Goal: Contribute content: Add original content to the website for others to see

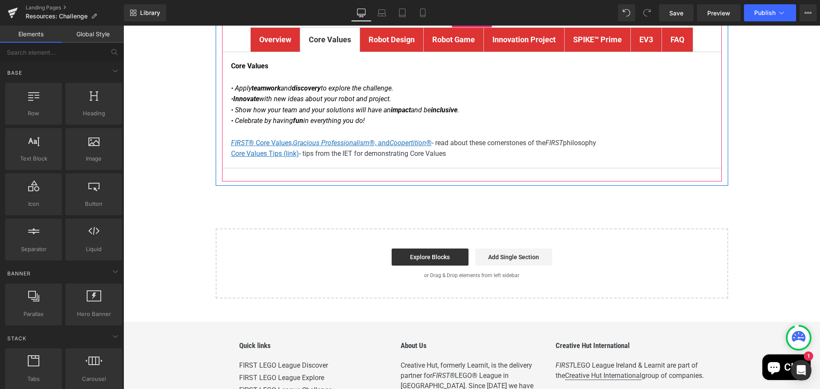
click at [563, 159] on div "Core Values • Apply teamwork and discovery to explore the challenge. • Innovate…" at bounding box center [472, 110] width 500 height 116
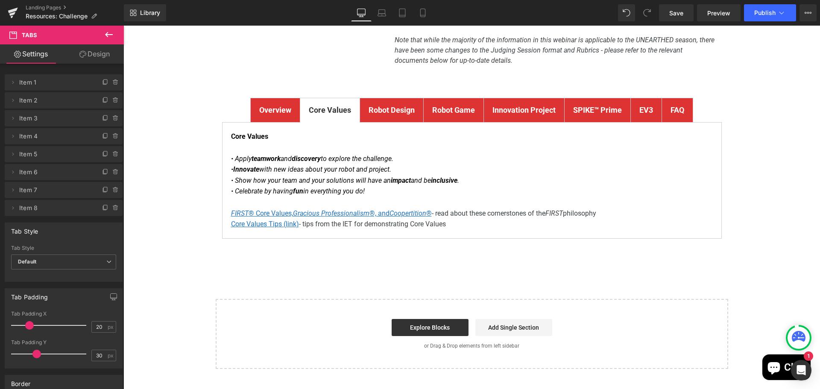
scroll to position [128, 0]
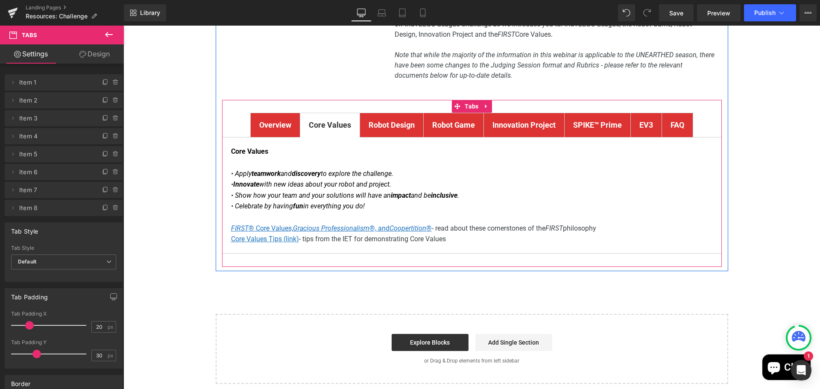
click at [390, 128] on strong "Robot Design" at bounding box center [392, 124] width 46 height 9
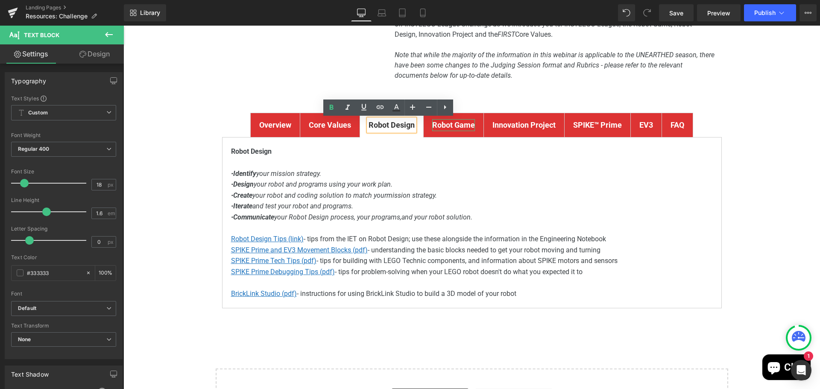
click at [451, 126] on strong "Robot Game" at bounding box center [453, 124] width 43 height 9
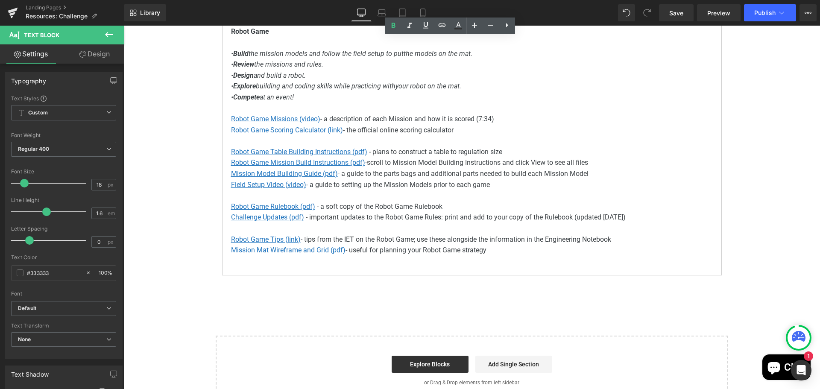
scroll to position [256, 0]
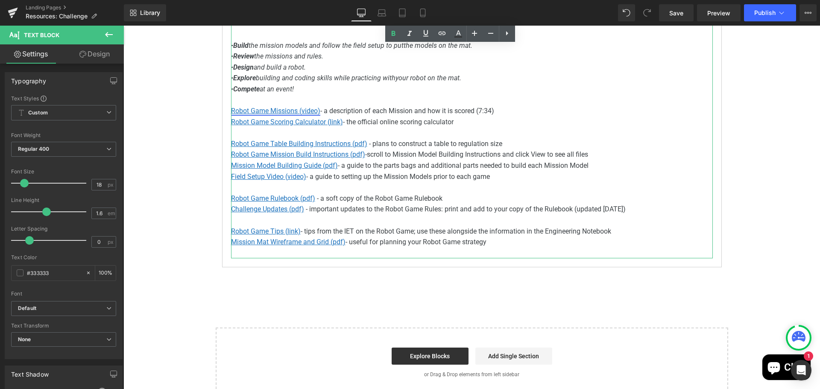
click at [283, 108] on u "Robot Game Missions (video)" at bounding box center [275, 111] width 89 height 8
click at [275, 114] on u "Robot Game Missions (video)" at bounding box center [275, 111] width 89 height 8
click at [479, 133] on p at bounding box center [472, 132] width 482 height 11
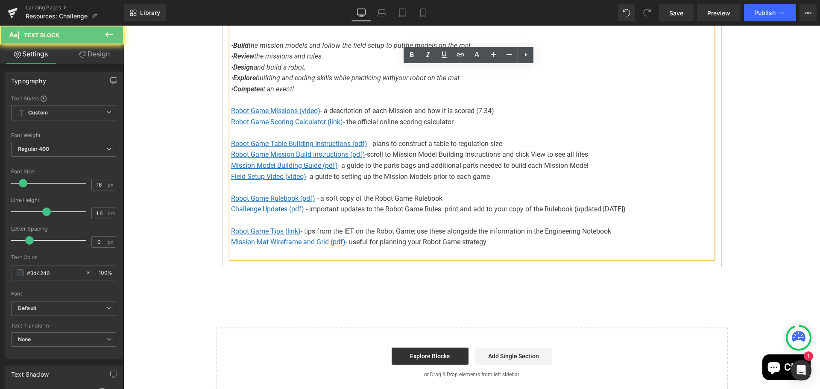
click at [460, 108] on p "Robot Game Missions (video) - a description of each Mission and how it is score…" at bounding box center [472, 110] width 482 height 11
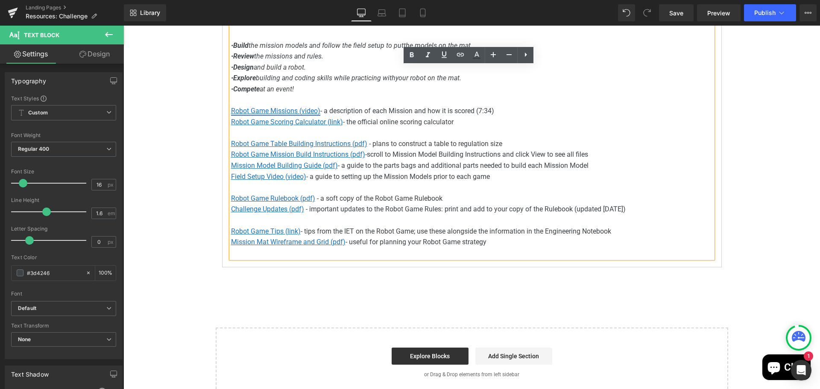
click at [266, 110] on u "Robot Game Missions (video)" at bounding box center [275, 111] width 89 height 8
click at [306, 128] on span "Edit" at bounding box center [305, 126] width 10 height 7
click at [305, 129] on input "[URL][DOMAIN_NAME]" at bounding box center [296, 128] width 132 height 21
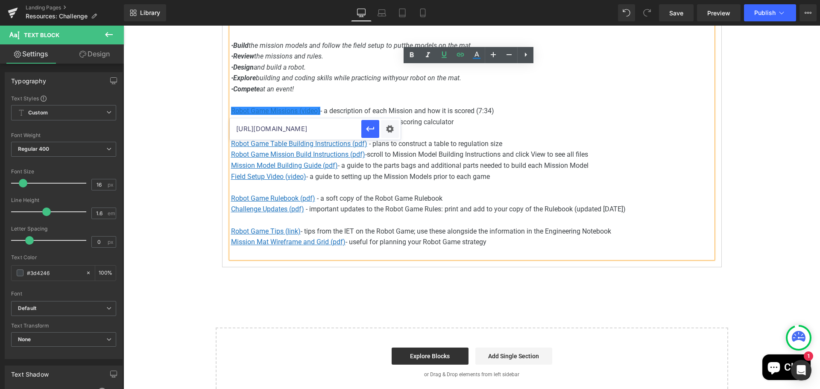
paste input "ErDj8myI_Tg"
type input "[URL][DOMAIN_NAME]"
click at [373, 129] on icon "button" at bounding box center [370, 129] width 10 height 10
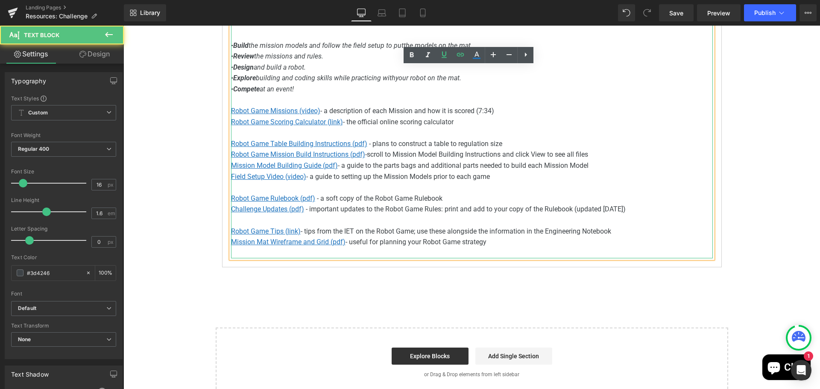
click at [489, 110] on p "Robot Game Missions (video) - a description of each Mission and how it is score…" at bounding box center [472, 110] width 482 height 11
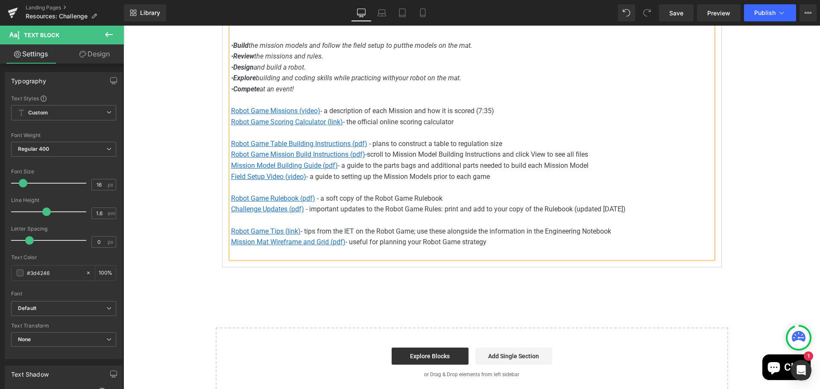
click at [471, 126] on p "Robot Game Scoring Calculator (link) - the official online scoring calculator" at bounding box center [472, 122] width 482 height 11
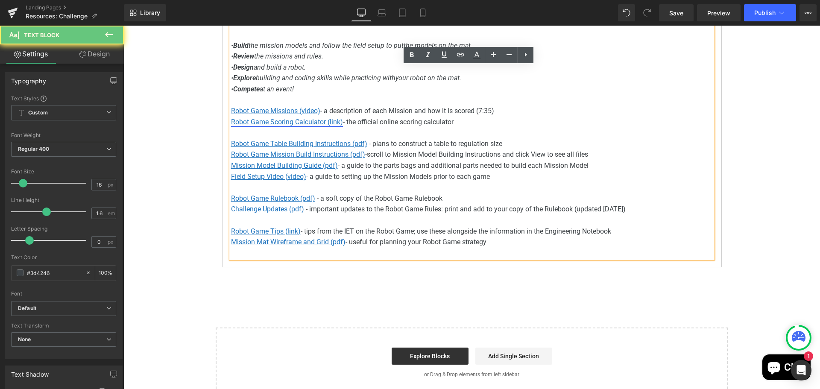
click at [308, 123] on u "Robot Game Scoring Calculator (link)" at bounding box center [287, 122] width 112 height 8
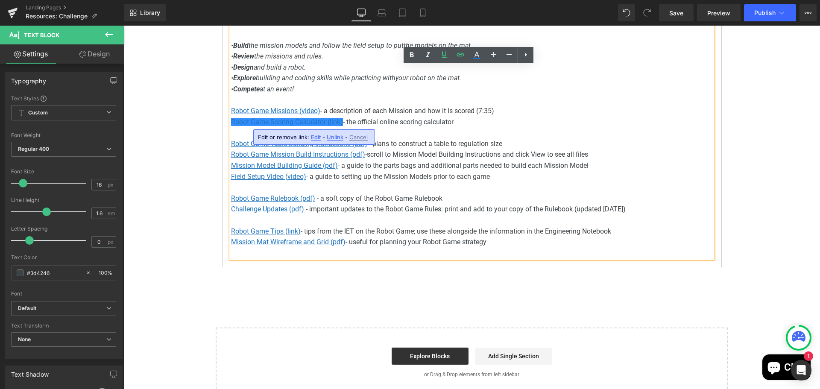
click at [316, 135] on span "Edit" at bounding box center [316, 137] width 10 height 7
click at [460, 119] on p "Robot Game Scoring Calculator (link) - the official online scoring calculator" at bounding box center [472, 122] width 482 height 11
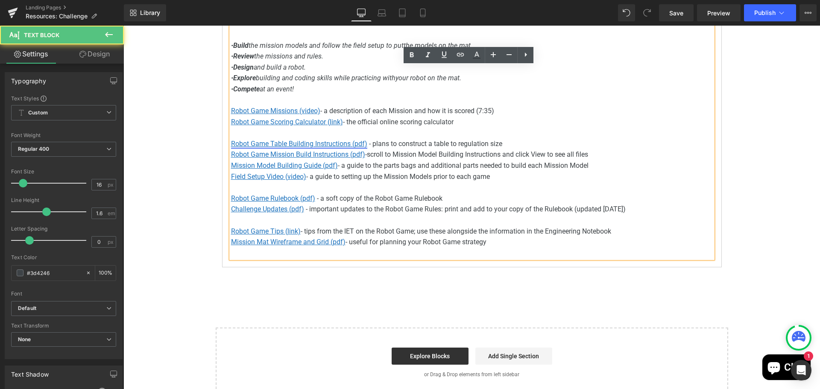
click at [297, 143] on u "Robot Game Table Building Instructions (pdf)" at bounding box center [299, 144] width 136 height 8
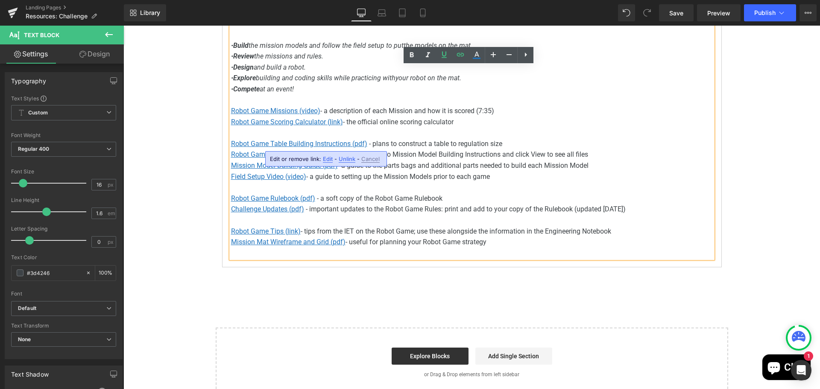
click at [325, 161] on span "Edit" at bounding box center [328, 158] width 10 height 7
click at [308, 164] on input "[URL][DOMAIN_NAME]" at bounding box center [319, 161] width 132 height 21
paste input "5-26/fll-challenge-unearth"
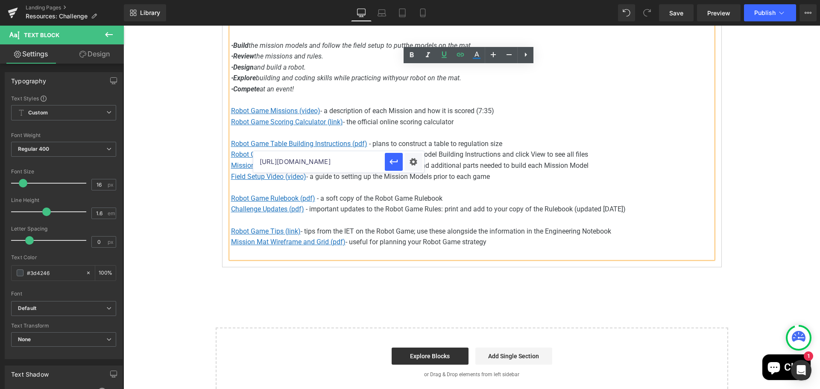
scroll to position [0, 262]
click at [392, 162] on icon "button" at bounding box center [393, 161] width 8 height 5
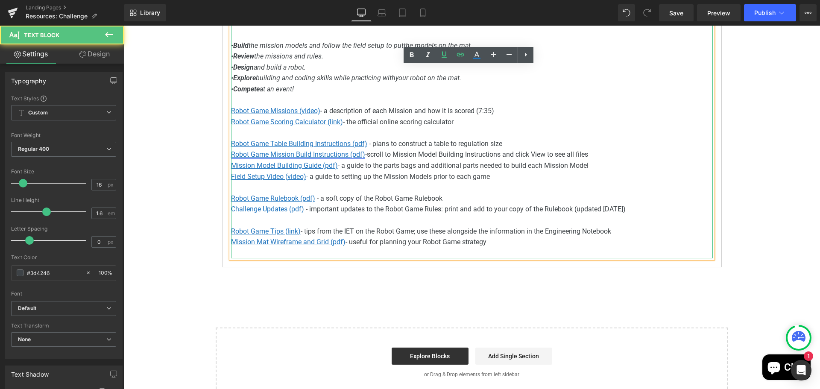
click at [322, 155] on u "Robot Game Mission Build Instructions (pdf)" at bounding box center [298, 154] width 134 height 8
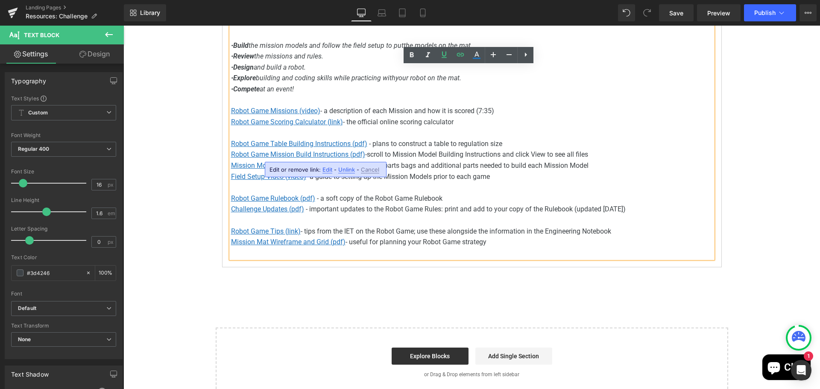
click at [328, 172] on span "Edit" at bounding box center [327, 169] width 10 height 7
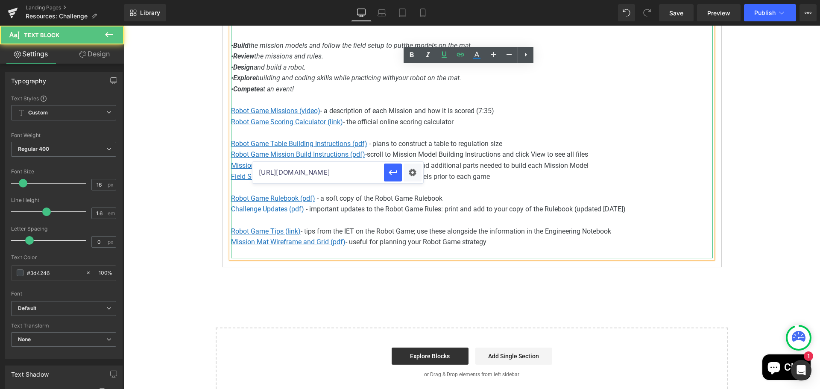
click at [389, 152] on p "Robot Game Mission Build Instructions (pdf) - scroll to Mission Model Building …" at bounding box center [472, 154] width 482 height 11
click at [287, 168] on u "Mission Model Building Guide (pdf)" at bounding box center [284, 165] width 107 height 8
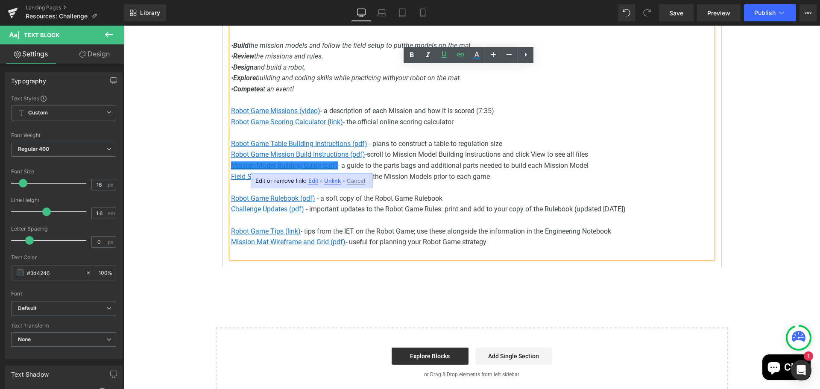
click at [311, 182] on span "Edit" at bounding box center [313, 180] width 10 height 7
click at [313, 193] on input "[URL][DOMAIN_NAME]" at bounding box center [304, 183] width 132 height 21
click at [311, 184] on input "[URL][DOMAIN_NAME]" at bounding box center [304, 183] width 132 height 21
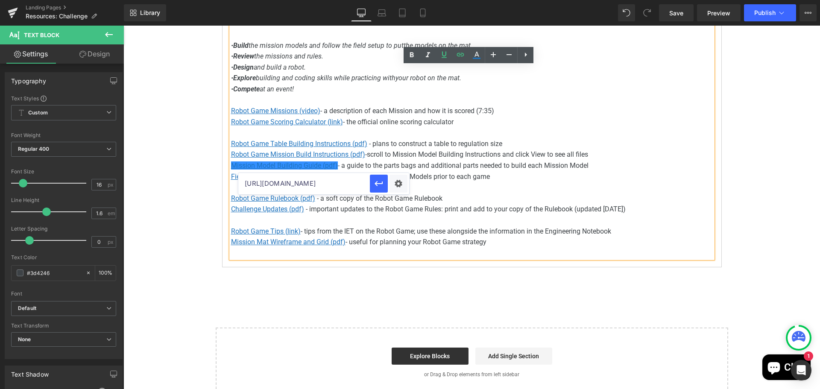
paste input "9GTJG6yP9-o4F5W5jQswxbdfFQiyWVET/view?usp=sharing"
click at [376, 181] on icon "button" at bounding box center [379, 183] width 10 height 10
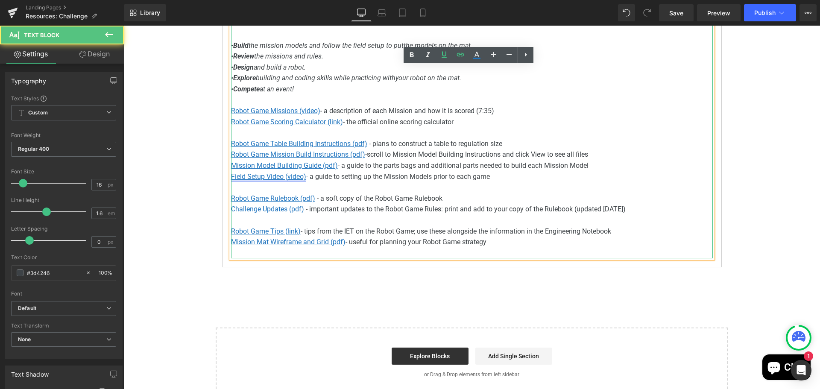
click at [265, 178] on u "Field Setup Video (video)" at bounding box center [268, 177] width 75 height 8
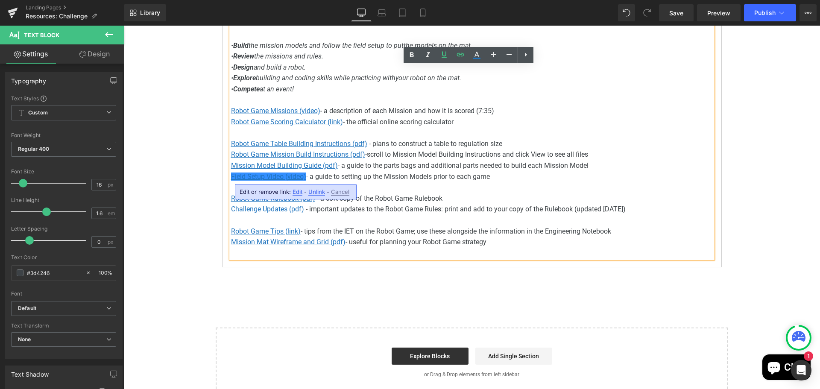
click at [299, 190] on span "Edit" at bounding box center [298, 191] width 10 height 7
drag, startPoint x: 451, startPoint y: 222, endPoint x: 219, endPoint y: 196, distance: 233.8
paste input "[DOMAIN_NAME][URL]"
click at [366, 192] on icon "button" at bounding box center [365, 195] width 10 height 10
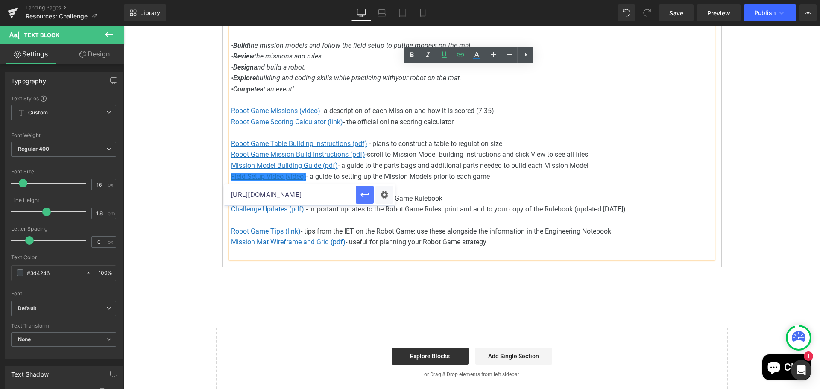
scroll to position [0, 0]
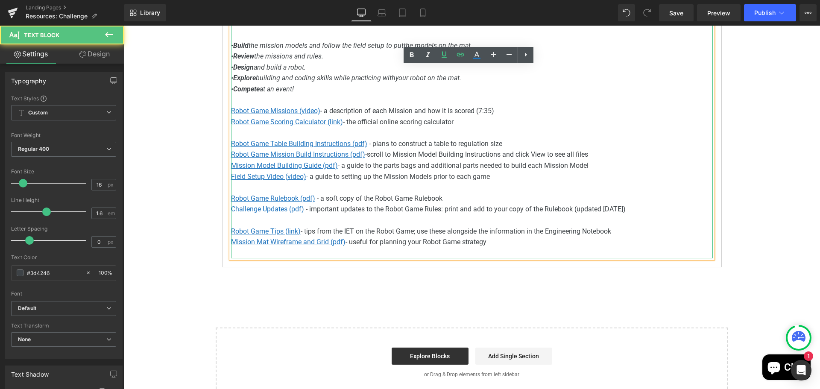
click at [492, 175] on p "Field Setup Video (video) - a guide to setting up the Mission Models prior to e…" at bounding box center [472, 176] width 482 height 11
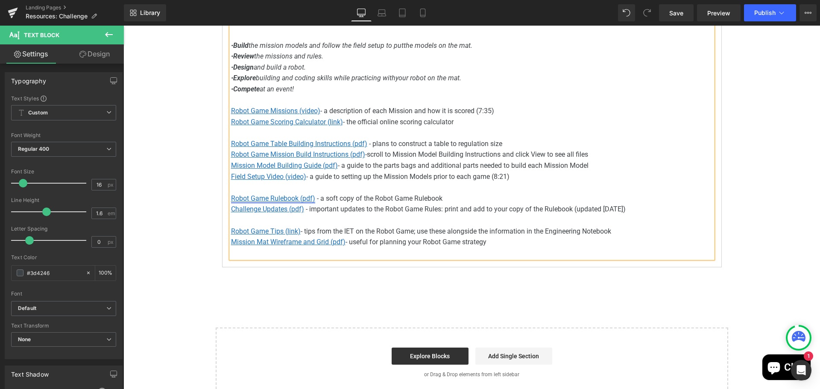
click at [276, 198] on u "Robot Game Rulebook (pdf)" at bounding box center [273, 198] width 84 height 8
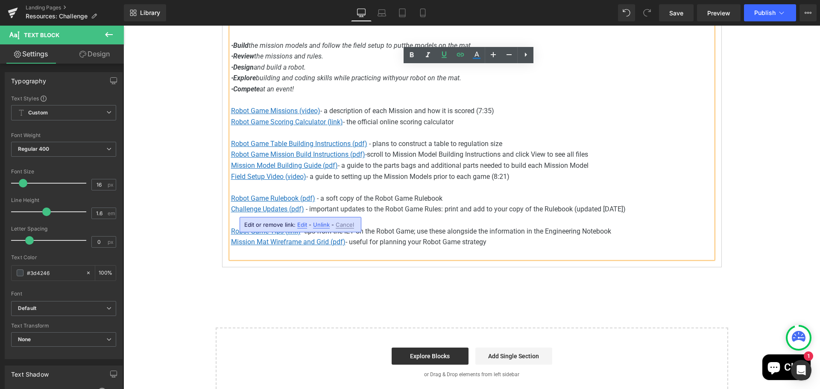
click at [303, 223] on span "Edit" at bounding box center [302, 224] width 10 height 7
type input "[URL][DOMAIN_NAME]"
click at [293, 229] on input "[URL][DOMAIN_NAME]" at bounding box center [290, 227] width 132 height 21
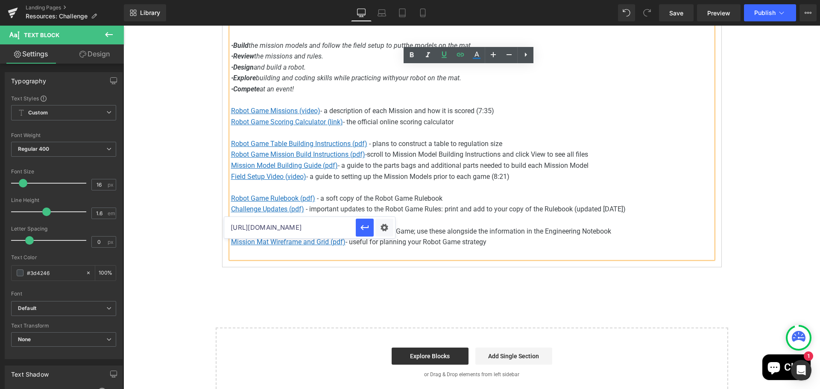
scroll to position [0, 205]
click at [293, 229] on input "[URL][DOMAIN_NAME]" at bounding box center [290, 227] width 132 height 21
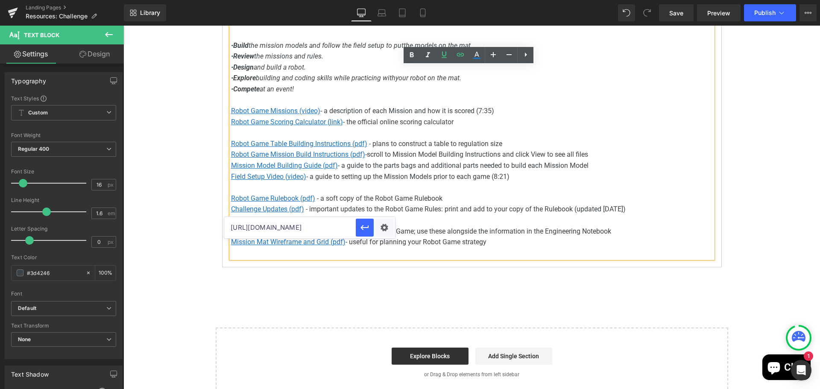
click at [293, 229] on input "[URL][DOMAIN_NAME]" at bounding box center [290, 227] width 132 height 21
paste input "[URL][DOMAIN_NAME]"
click at [368, 226] on icon "button" at bounding box center [364, 227] width 8 height 5
click at [290, 245] on u "Mission Mat Wireframe and Grid (pdf)" at bounding box center [288, 242] width 114 height 8
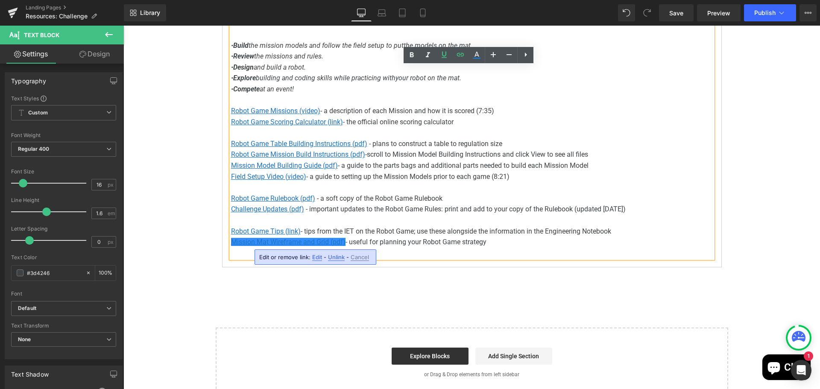
click at [319, 259] on span "Edit" at bounding box center [317, 257] width 10 height 7
click at [338, 260] on input "[URL][DOMAIN_NAME]" at bounding box center [308, 259] width 132 height 21
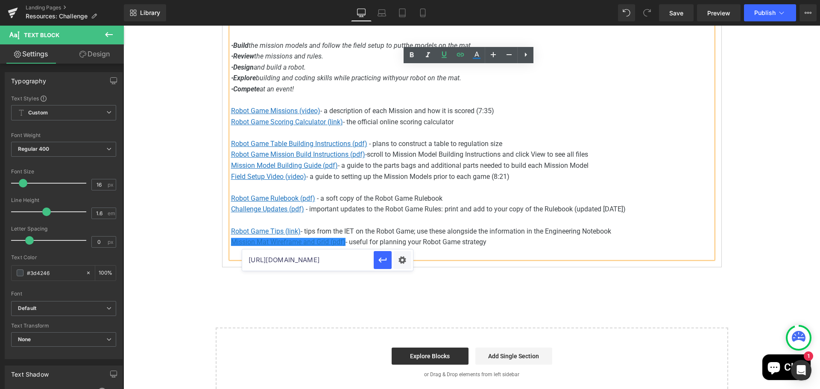
click at [338, 260] on input "[URL][DOMAIN_NAME]" at bounding box center [308, 259] width 132 height 21
paste input "5-26/fll-challenge-unearthed-wireframe"
click at [380, 260] on icon "button" at bounding box center [382, 260] width 8 height 5
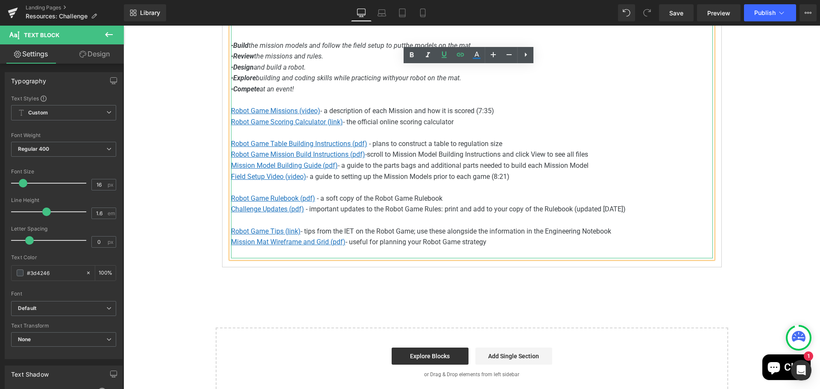
click at [492, 240] on p "Mission Mat Wireframe and Grid (pdf) - useful for planning your Robot Game stra…" at bounding box center [472, 242] width 482 height 11
click at [755, 13] on span "Publish" at bounding box center [764, 12] width 21 height 7
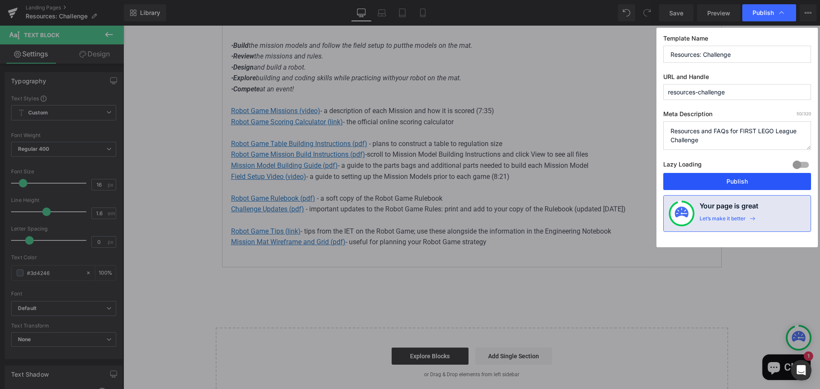
click at [716, 176] on button "Publish" at bounding box center [737, 181] width 148 height 17
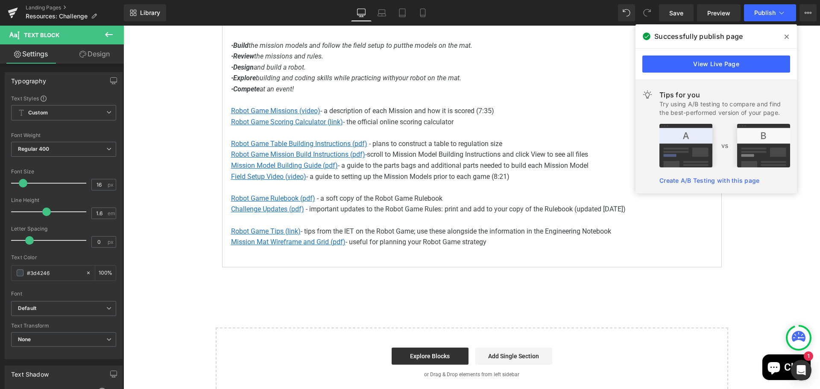
click at [788, 36] on icon at bounding box center [786, 36] width 4 height 7
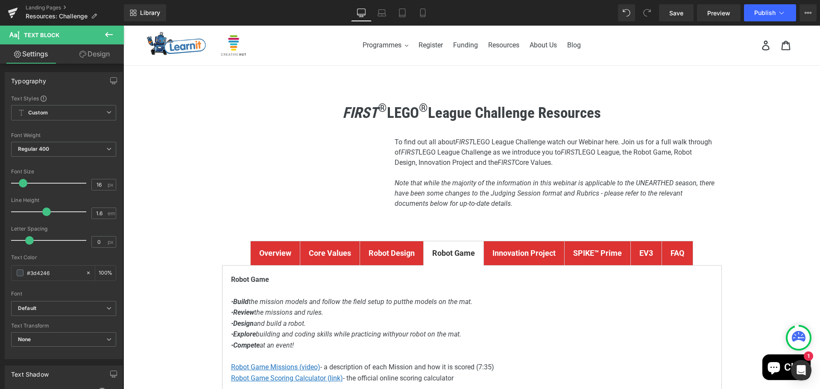
click at [528, 252] on strong "Innovation Project" at bounding box center [523, 253] width 63 height 9
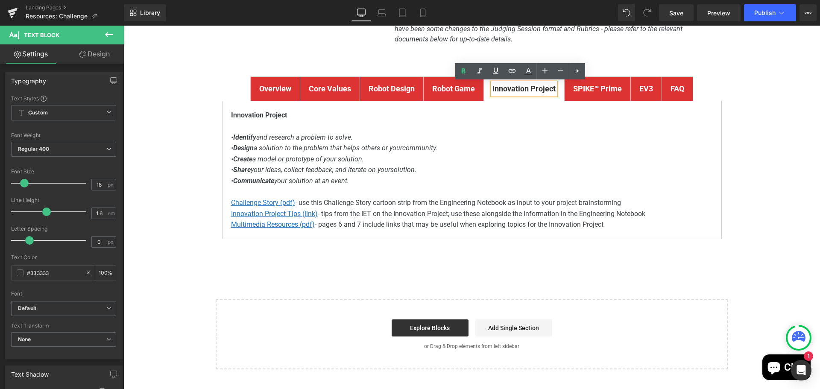
scroll to position [171, 0]
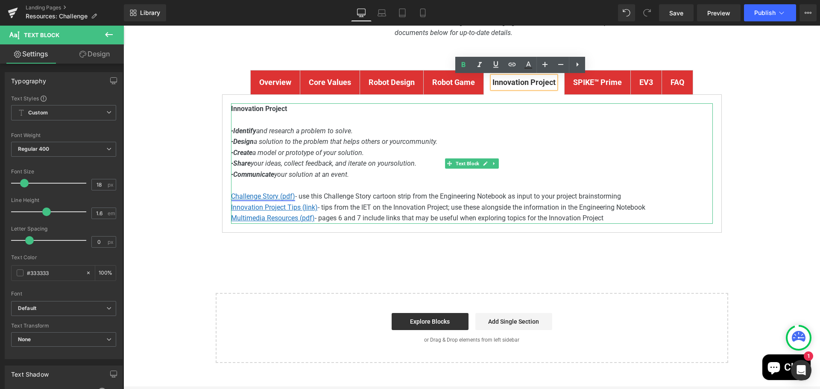
click at [268, 196] on u "Challenge Story (pdf)" at bounding box center [263, 196] width 64 height 8
click at [249, 184] on p at bounding box center [472, 185] width 482 height 11
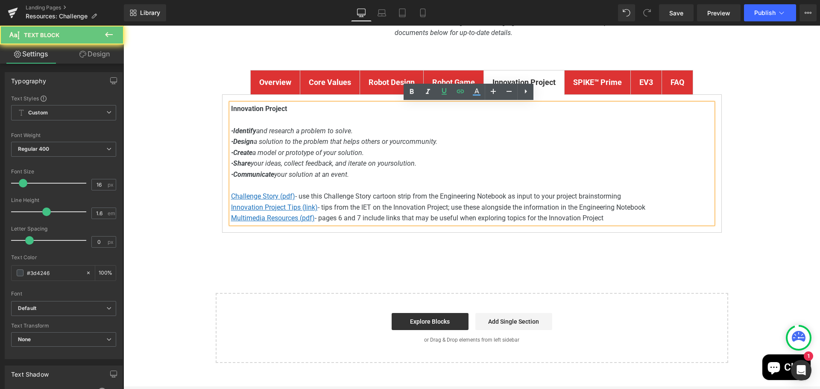
click at [324, 193] on p "Challenge Story (pdf) - use this Challenge Story cartoon strip from the Enginee…" at bounding box center [472, 196] width 482 height 11
click at [258, 194] on u "Challenge Story (pdf)" at bounding box center [263, 196] width 64 height 8
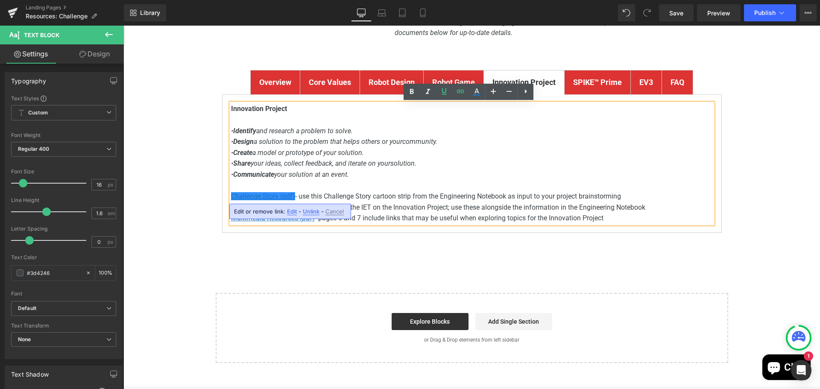
click at [293, 214] on span "Edit" at bounding box center [292, 211] width 10 height 7
click at [278, 216] on input "[URL][DOMAIN_NAME]" at bounding box center [290, 214] width 132 height 21
paste input "cmmBtq3VxMlahmRntFAf6x4_GJ5iG9hd/view?usp=sharing"
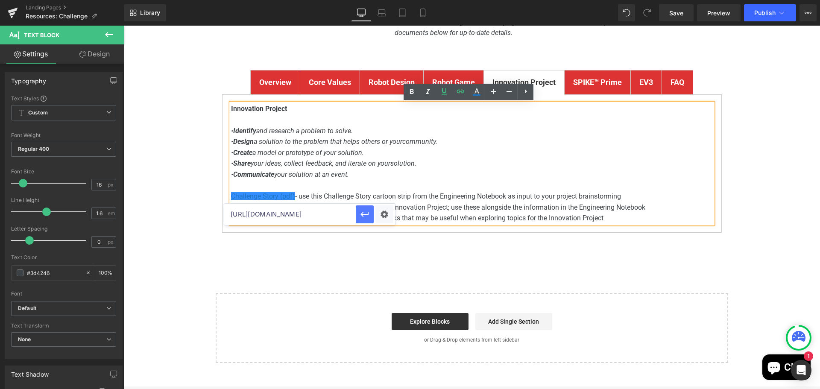
scroll to position [0, 0]
click at [366, 213] on icon "button" at bounding box center [365, 214] width 10 height 10
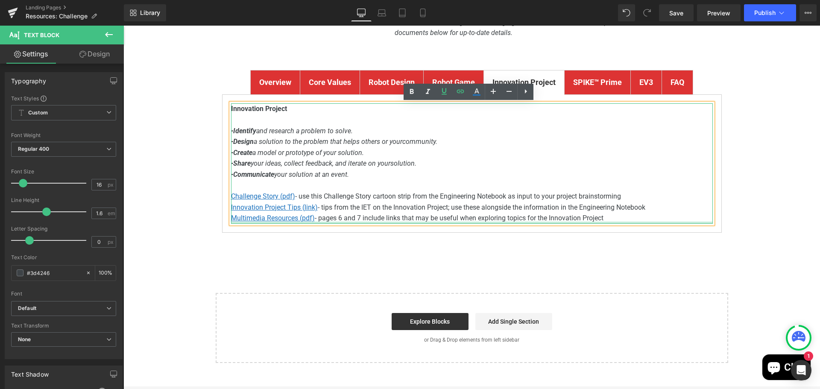
click at [281, 222] on div at bounding box center [472, 223] width 482 height 2
click at [365, 217] on p "Multimedia Resources (pdf) - pages 6 and 7 include links that may be useful whe…" at bounding box center [472, 218] width 482 height 11
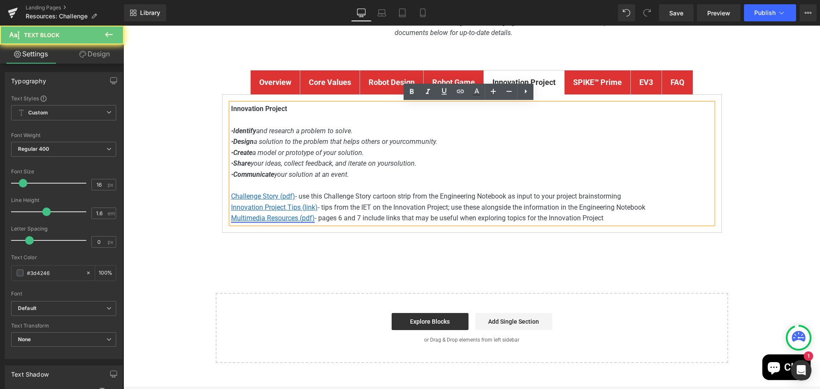
click at [270, 218] on u "Multimedia Resources (pdf)" at bounding box center [273, 218] width 84 height 8
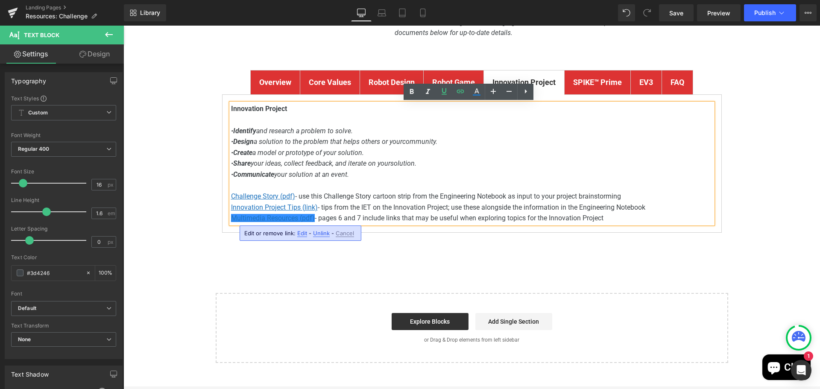
click at [298, 231] on span "Edit" at bounding box center [302, 233] width 10 height 7
click at [292, 238] on input "[URL][DOMAIN_NAME]" at bounding box center [290, 235] width 132 height 21
paste input "5-26/fll-challenge-unearth"
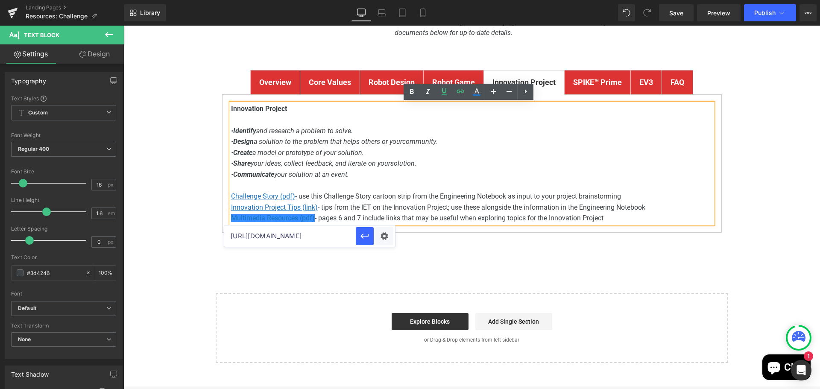
scroll to position [0, 247]
type input "[URL][DOMAIN_NAME]"
click at [368, 238] on icon "button" at bounding box center [365, 236] width 10 height 10
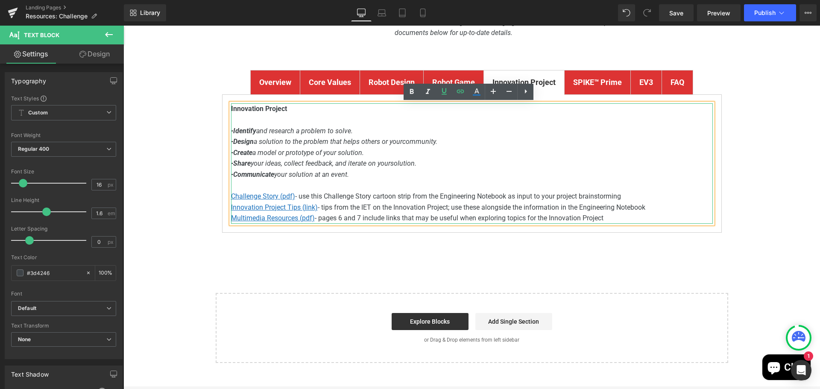
click at [343, 219] on p "Multimedia Resources (pdf) - pages 6 and 7 include links that may be useful whe…" at bounding box center [472, 218] width 482 height 11
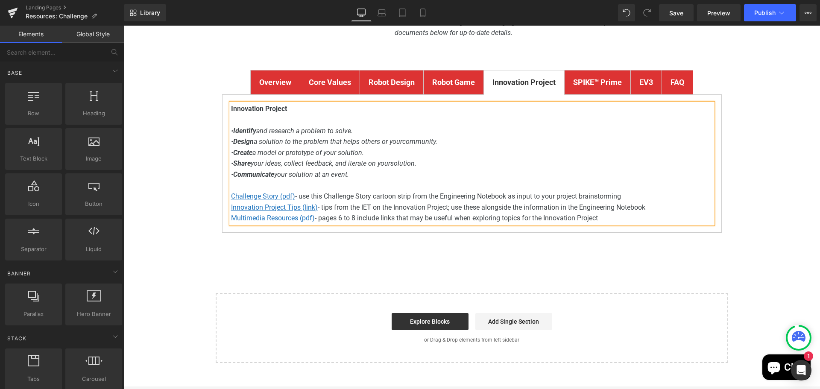
click at [801, 209] on div "FIRST ® LEGO ® League Challenge Resources Heading Youtube To find out all about…" at bounding box center [471, 140] width 696 height 445
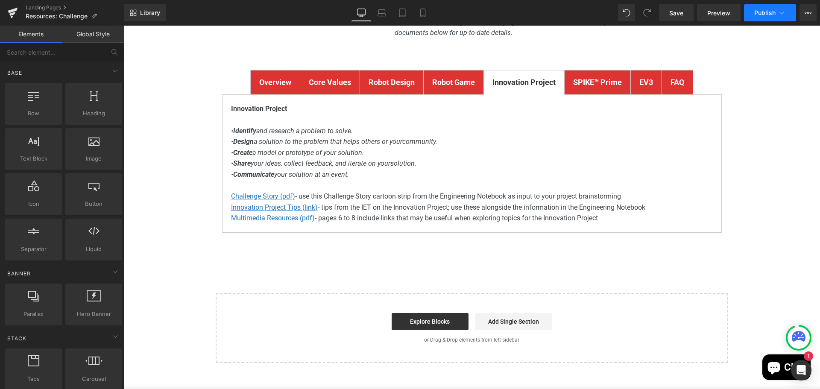
click at [763, 13] on span "Publish" at bounding box center [764, 12] width 21 height 7
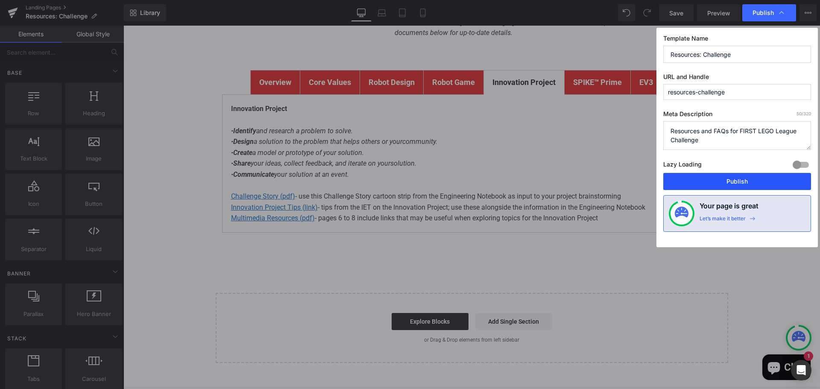
drag, startPoint x: 716, startPoint y: 181, endPoint x: 592, endPoint y: 155, distance: 126.1
click at [716, 181] on button "Publish" at bounding box center [737, 181] width 148 height 17
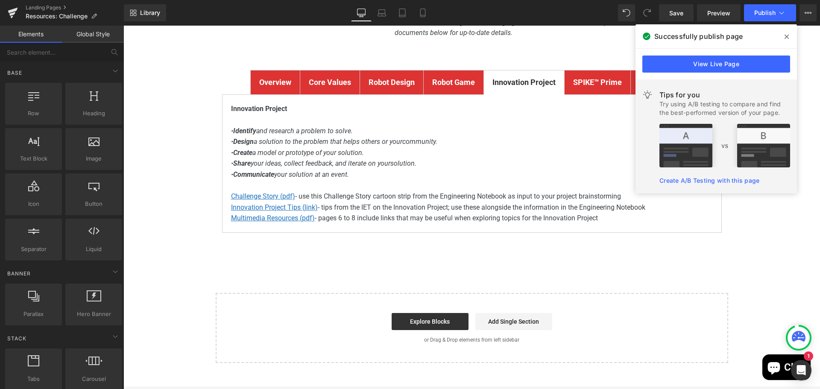
click at [787, 34] on icon at bounding box center [786, 36] width 4 height 7
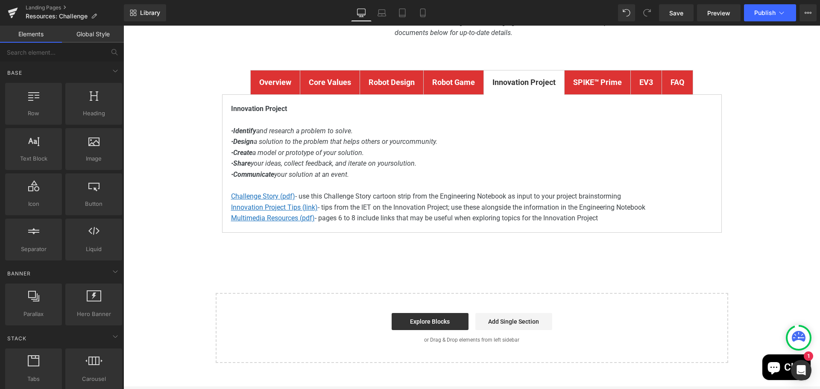
click at [743, 211] on div "FIRST ® LEGO ® League Challenge Resources Heading Youtube To find out all about…" at bounding box center [471, 140] width 696 height 445
click at [123, 26] on div at bounding box center [123, 26] width 0 height 0
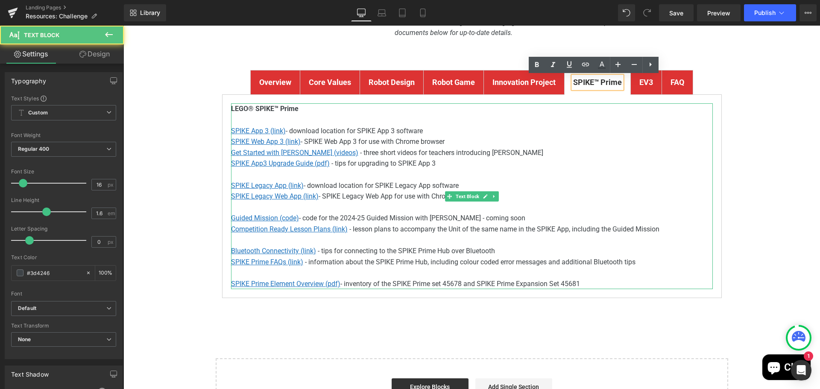
click at [397, 216] on p "Guided Mission (code) - code for the 2024-25 Guided Mission with [PERSON_NAME] …" at bounding box center [472, 218] width 482 height 11
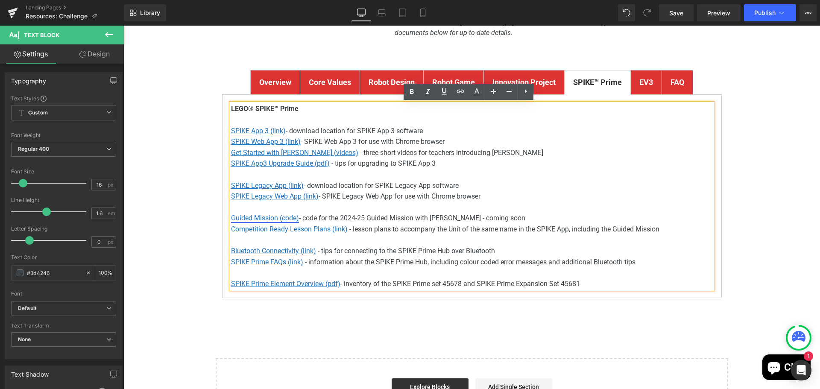
click at [263, 219] on u "Guided Mission (code)" at bounding box center [265, 218] width 68 height 8
click at [294, 236] on span "Edit" at bounding box center [294, 233] width 10 height 7
click at [271, 239] on input "#" at bounding box center [290, 235] width 132 height 21
drag, startPoint x: 380, startPoint y: 264, endPoint x: 217, endPoint y: 237, distance: 165.0
paste input "[URL][DOMAIN_NAME]"
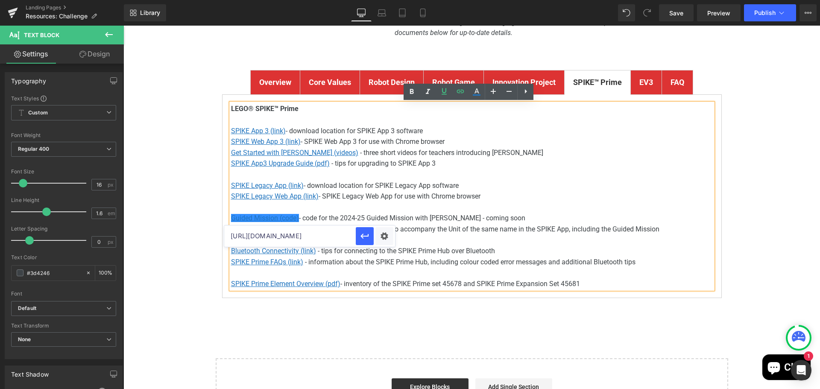
scroll to position [0, 270]
type input "[URL][DOMAIN_NAME]"
click at [362, 234] on icon "button" at bounding box center [365, 236] width 10 height 10
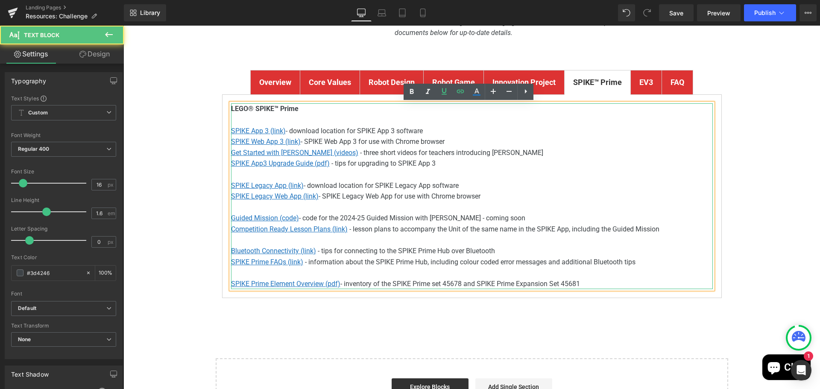
click at [351, 216] on p "Guided Mission (code) - code for the 2024-25 Guided Mission with [PERSON_NAME] …" at bounding box center [472, 218] width 482 height 11
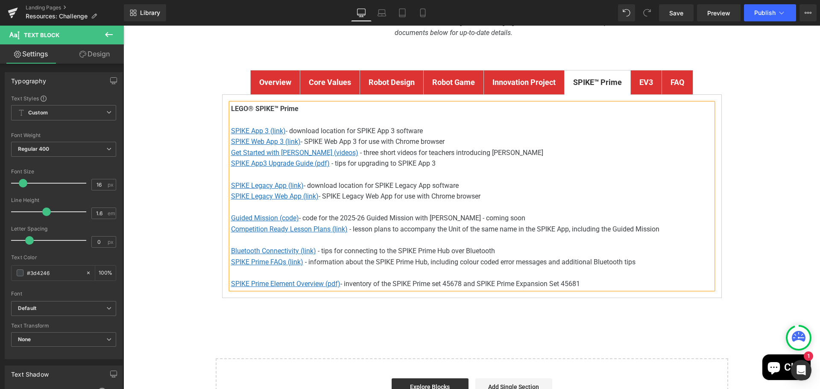
click at [509, 217] on p "Guided Mission (code) - code for the 2025-26 Guided Mission with [PERSON_NAME] …" at bounding box center [472, 218] width 482 height 11
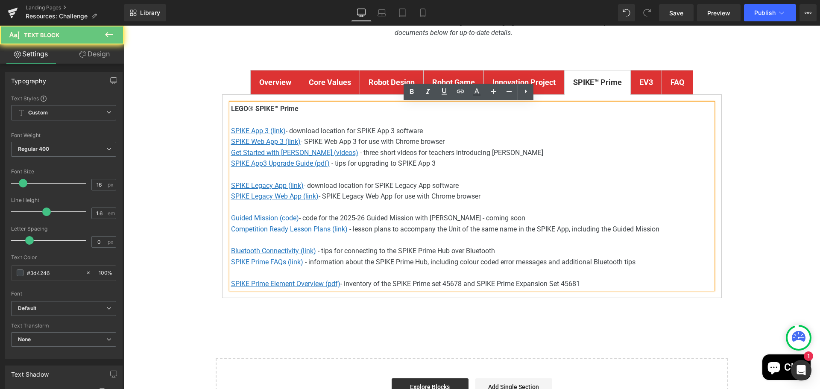
click at [533, 219] on p "Guided Mission (code) - code for the 2025-26 Guided Mission with [PERSON_NAME] …" at bounding box center [472, 218] width 482 height 11
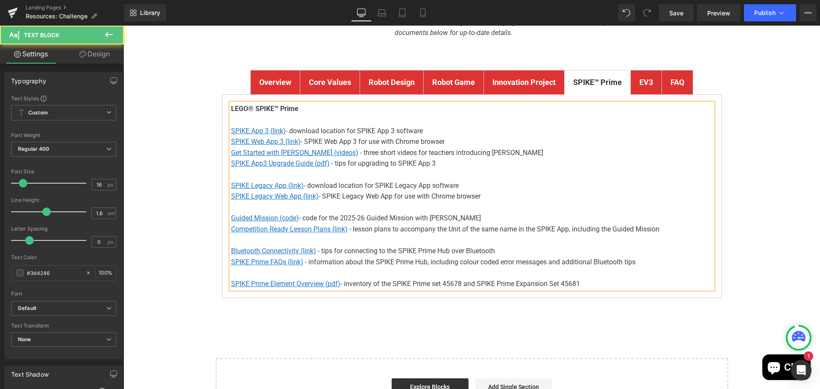
click at [512, 228] on p "Competition Ready Lesson Plans (link) - lesson plans to accompany the Unit of t…" at bounding box center [472, 229] width 482 height 11
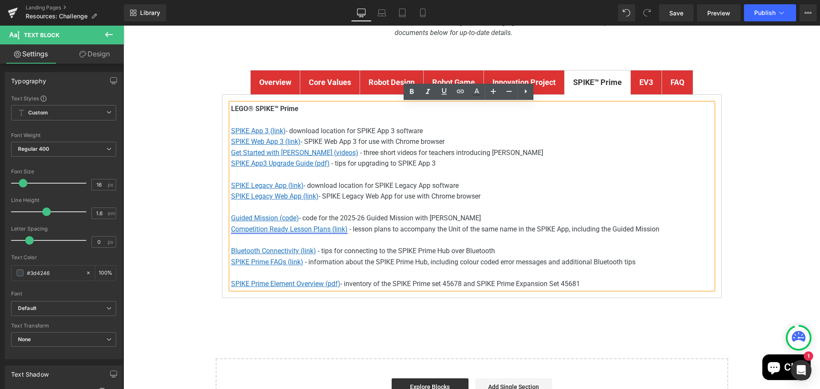
click at [298, 231] on u "Competition Ready Lesson Plans (link)" at bounding box center [289, 229] width 117 height 8
click at [318, 243] on span "Edit" at bounding box center [318, 244] width 10 height 7
click at [320, 249] on input "[URL][DOMAIN_NAME]" at bounding box center [309, 247] width 132 height 21
click at [297, 249] on input "[URL][DOMAIN_NAME]" at bounding box center [309, 247] width 132 height 21
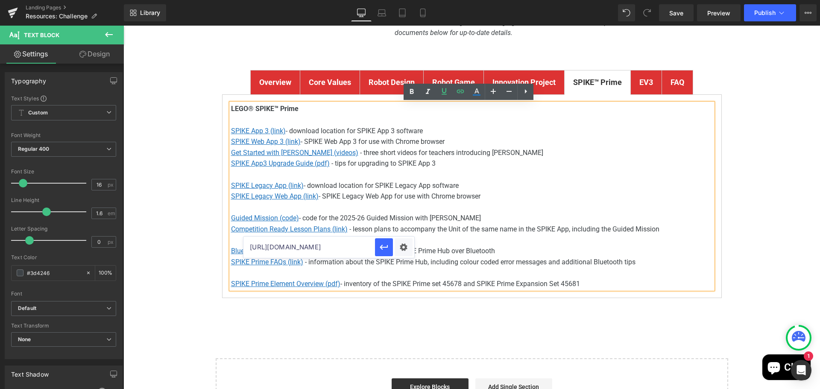
click at [297, 249] on input "[URL][DOMAIN_NAME]" at bounding box center [309, 247] width 132 height 21
paste input "/spike-prime-guided-mission-2526/"
type input "[URL][DOMAIN_NAME]"
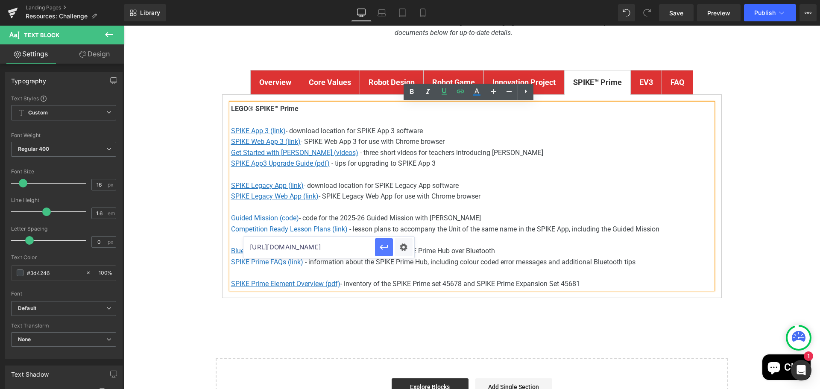
click at [384, 245] on icon "button" at bounding box center [384, 247] width 10 height 10
click at [754, 272] on div "FIRST ® LEGO ® League Challenge Resources Heading Youtube To find out all about…" at bounding box center [471, 173] width 696 height 510
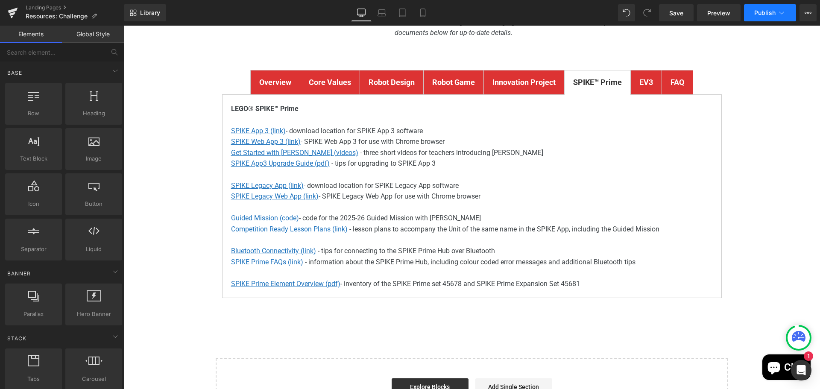
click at [767, 12] on span "Publish" at bounding box center [764, 12] width 21 height 7
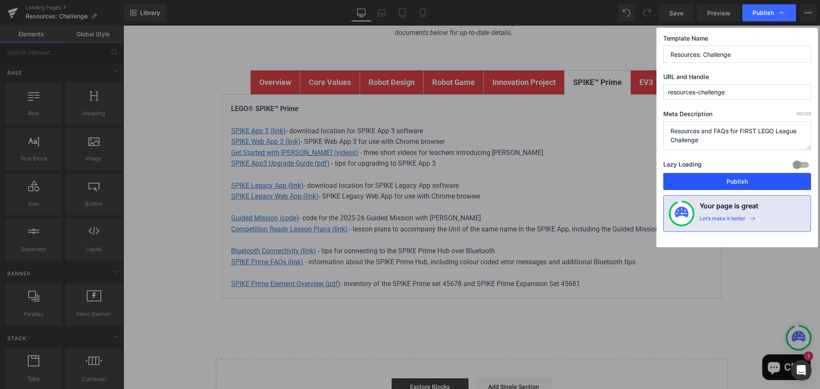
drag, startPoint x: 732, startPoint y: 182, endPoint x: 468, endPoint y: 101, distance: 276.0
click at [732, 182] on button "Publish" at bounding box center [737, 181] width 148 height 17
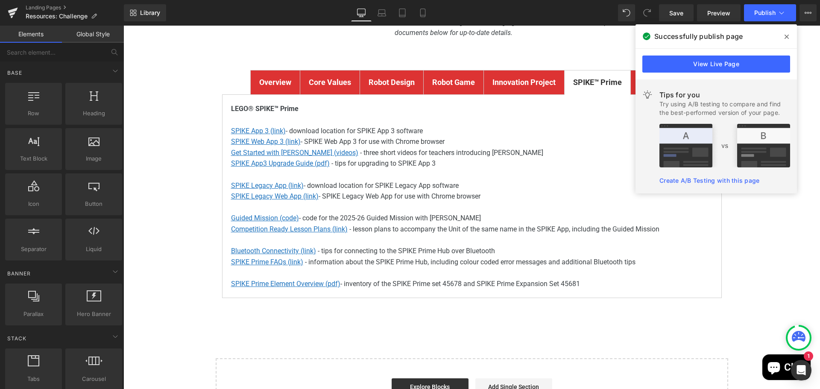
drag, startPoint x: 785, startPoint y: 35, endPoint x: 663, endPoint y: 9, distance: 124.8
click at [787, 35] on icon at bounding box center [786, 36] width 4 height 7
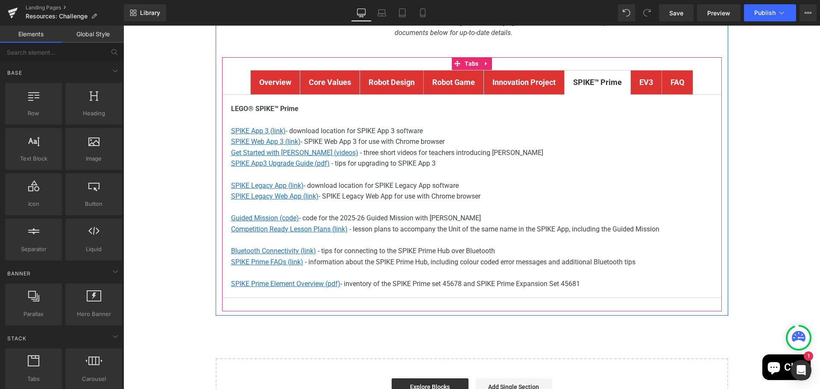
click at [670, 85] on strong "FAQ" at bounding box center [677, 82] width 14 height 9
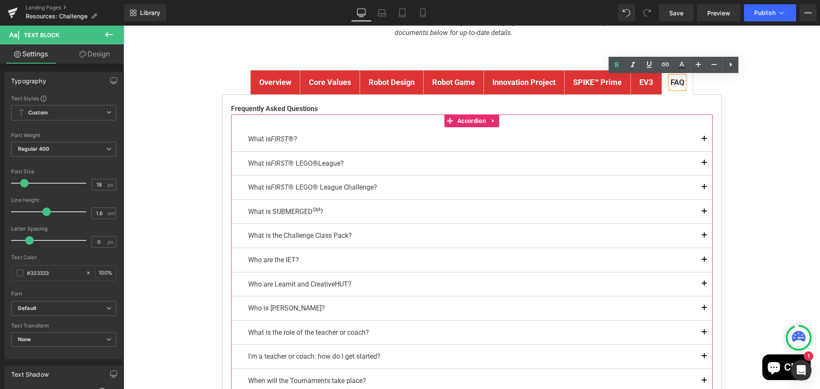
drag, startPoint x: 697, startPoint y: 210, endPoint x: 702, endPoint y: 200, distance: 11.5
click at [698, 210] on button "button" at bounding box center [704, 212] width 17 height 24
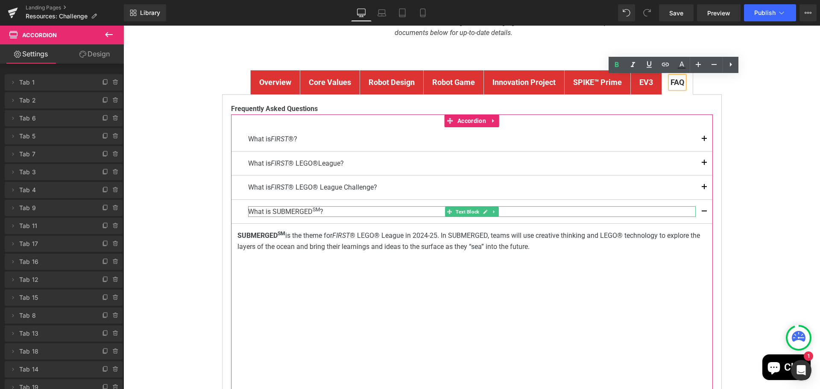
click at [288, 214] on span "What is SUBMERGED SM ?" at bounding box center [285, 212] width 75 height 8
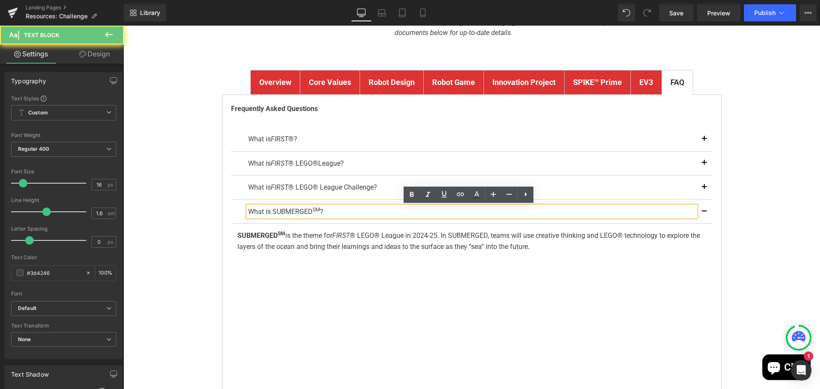
click at [275, 209] on span "What is SUBMERGED SM ?" at bounding box center [285, 212] width 75 height 8
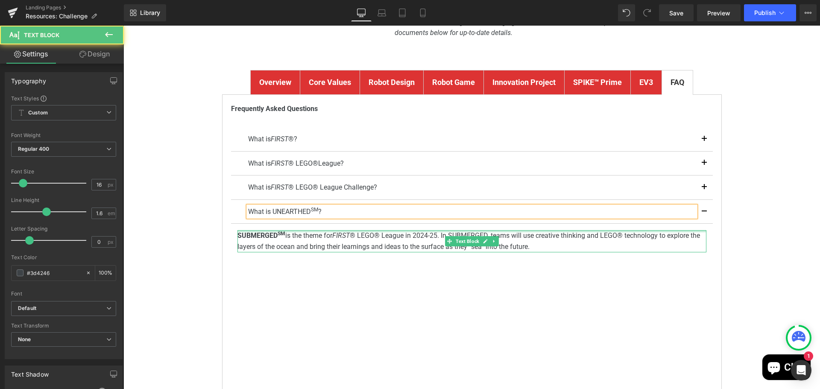
click at [243, 231] on div at bounding box center [471, 231] width 469 height 2
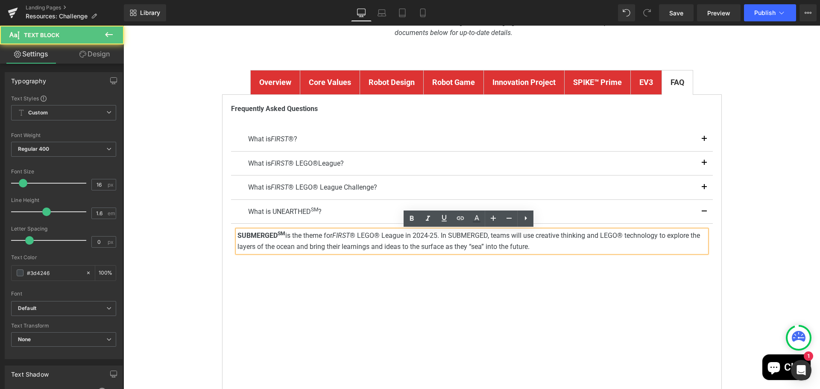
click at [242, 236] on strong "SUBMERGED SM" at bounding box center [261, 235] width 48 height 8
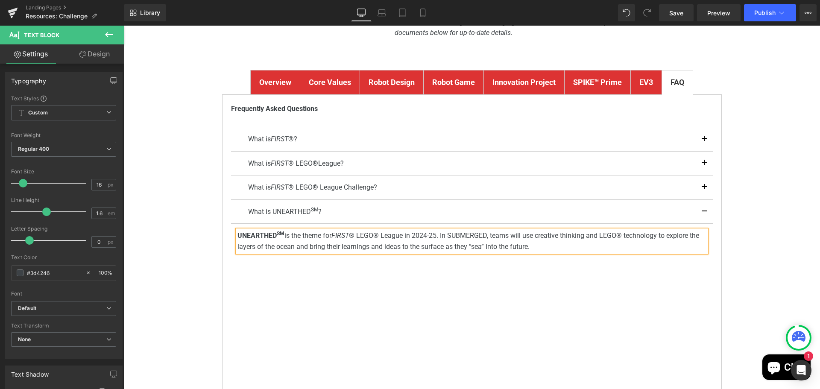
click at [425, 233] on p "UNEARTHED SM is the theme for FIRST ® LEGO® League in 2024-25. In SUBMERGED, te…" at bounding box center [471, 241] width 469 height 22
drag, startPoint x: 527, startPoint y: 245, endPoint x: 440, endPoint y: 237, distance: 87.1
click at [440, 237] on p "UNEARTHED SM is the theme for FIRST ® LEGO® League in 2025-26. In SUBMERGED, te…" at bounding box center [471, 241] width 469 height 22
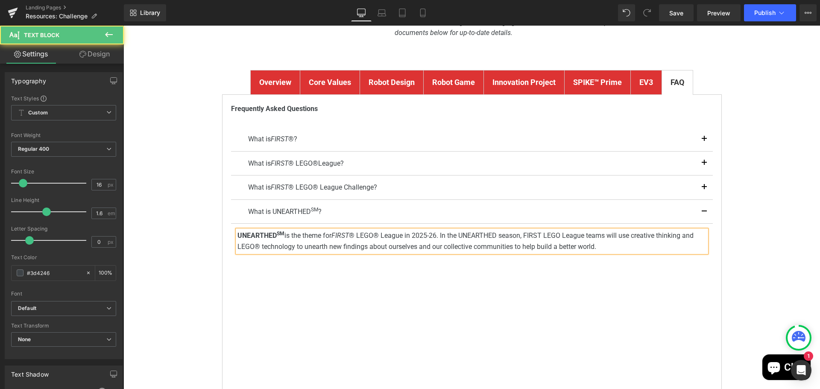
click at [530, 235] on p "UNEARTHED SM is the theme for FIRST ® LEGO® League in 2025-26. In the UNEARTHED…" at bounding box center [471, 241] width 469 height 22
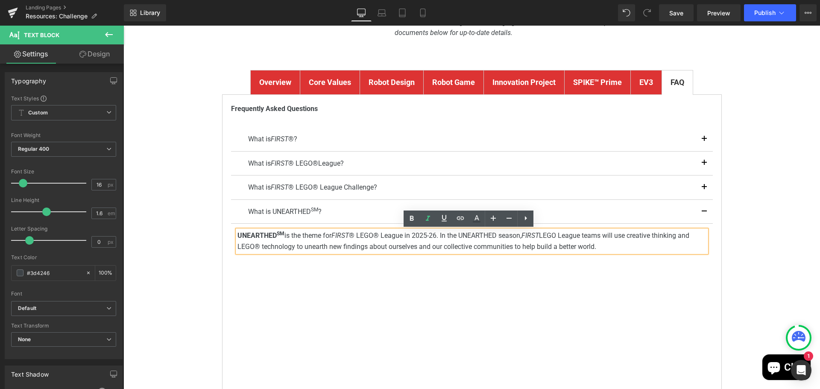
click at [616, 247] on p "UNEARTHED SM is the theme for FIRST ® LEGO® League in 2025-26. In the UNEARTHED…" at bounding box center [471, 241] width 469 height 22
click at [251, 247] on p "UNEARTHED SM is the theme for FIRST ® LEGO® League in 2025-26. In the UNEARTHED…" at bounding box center [471, 241] width 469 height 22
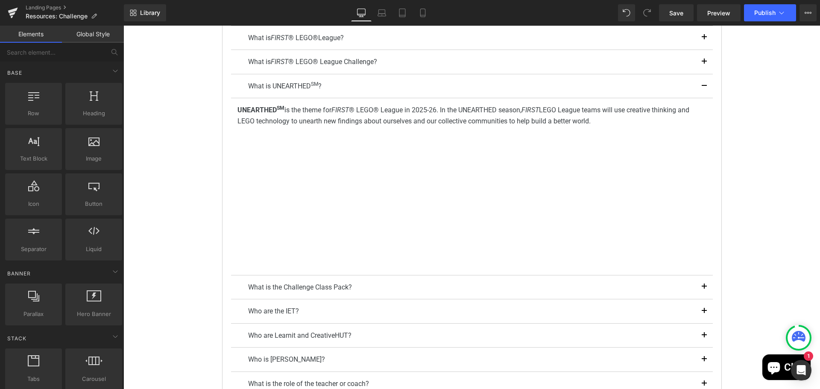
scroll to position [299, 0]
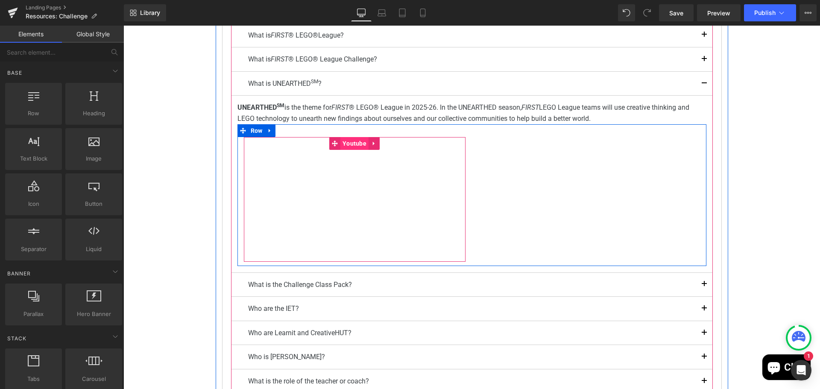
click at [349, 140] on span "Youtube" at bounding box center [354, 143] width 28 height 13
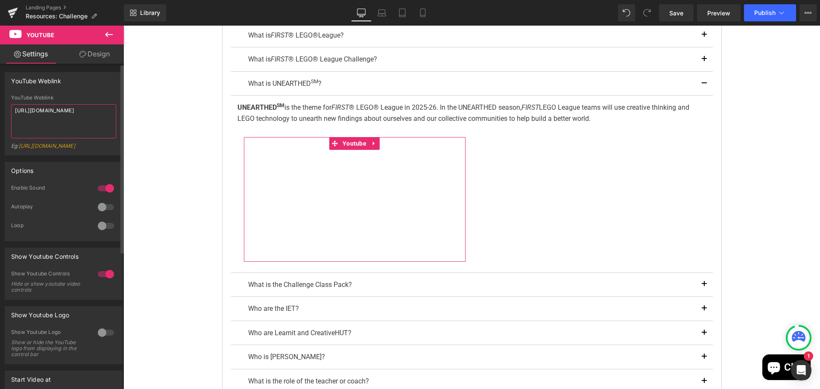
drag, startPoint x: 70, startPoint y: 121, endPoint x: 9, endPoint y: 111, distance: 61.4
click at [9, 111] on div "YouTube Weblink [URL][DOMAIN_NAME] Eg: [URL][DOMAIN_NAME]" at bounding box center [63, 125] width 117 height 60
click at [92, 84] on div "YouTube Weblink" at bounding box center [63, 81] width 117 height 16
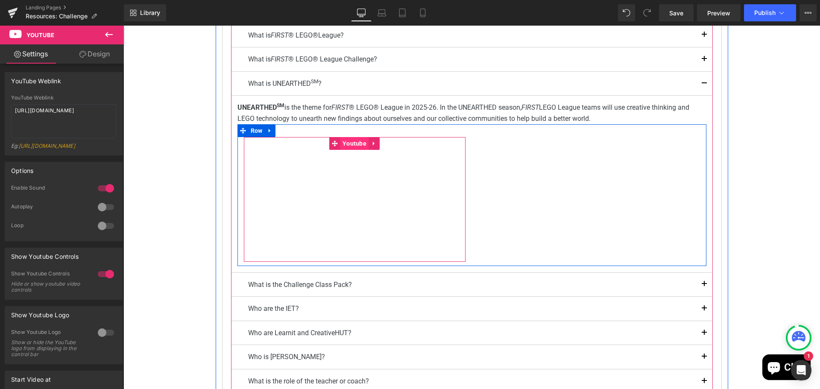
click at [357, 141] on span "Youtube" at bounding box center [354, 143] width 28 height 13
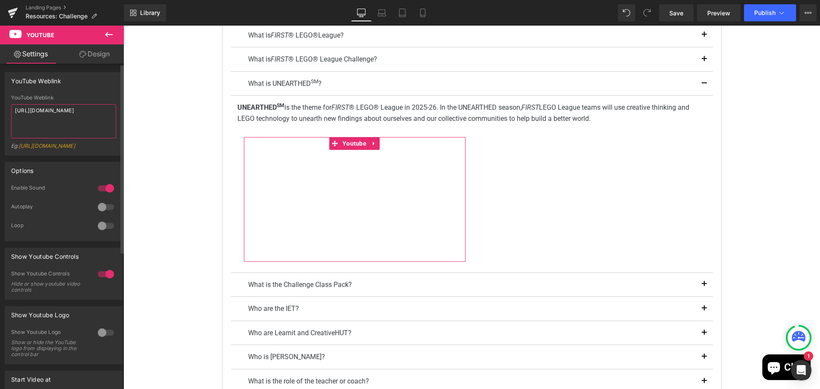
drag, startPoint x: 70, startPoint y: 121, endPoint x: 0, endPoint y: 108, distance: 70.9
click at [0, 108] on div "YouTube Weblink YouTube Weblink [URL][DOMAIN_NAME] Eg: [URL][DOMAIN_NAME]" at bounding box center [64, 111] width 128 height 90
paste textarea "exWkcUBS0j8"
type textarea "[URL][DOMAIN_NAME]"
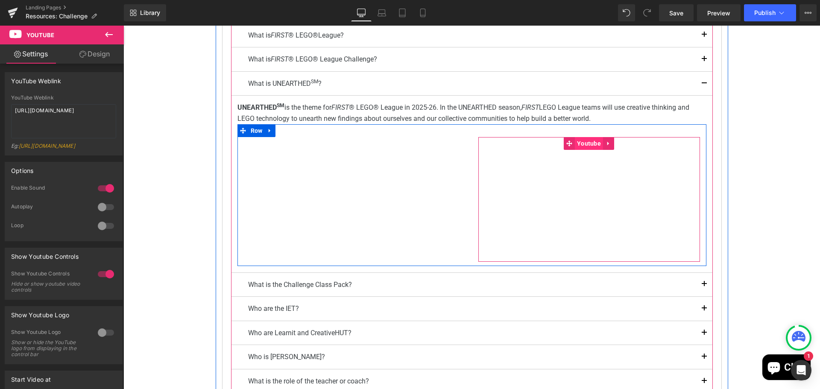
click at [590, 145] on span "Youtube" at bounding box center [589, 143] width 28 height 13
click at [607, 144] on icon at bounding box center [608, 143] width 2 height 4
click at [611, 144] on icon at bounding box center [614, 143] width 6 height 6
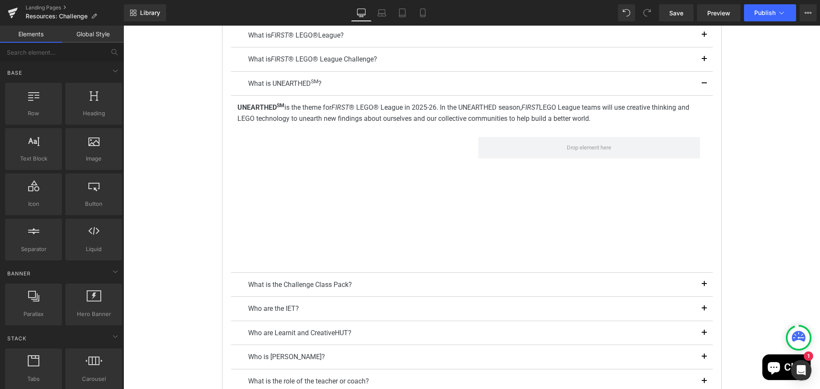
click at [777, 167] on div "FIRST ® LEGO ® League Challenge Resources Heading Youtube To find out all about…" at bounding box center [471, 300] width 696 height 1021
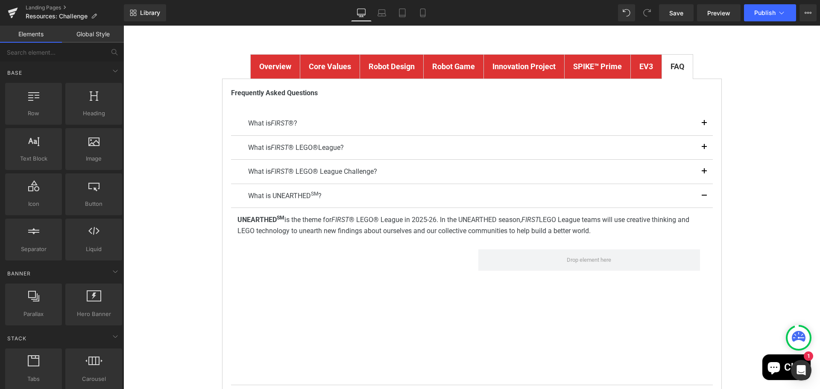
scroll to position [0, 0]
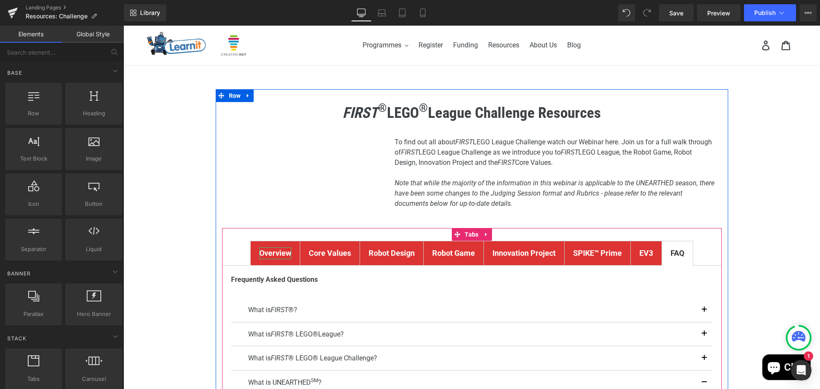
click at [272, 251] on strong "Overview" at bounding box center [275, 253] width 32 height 9
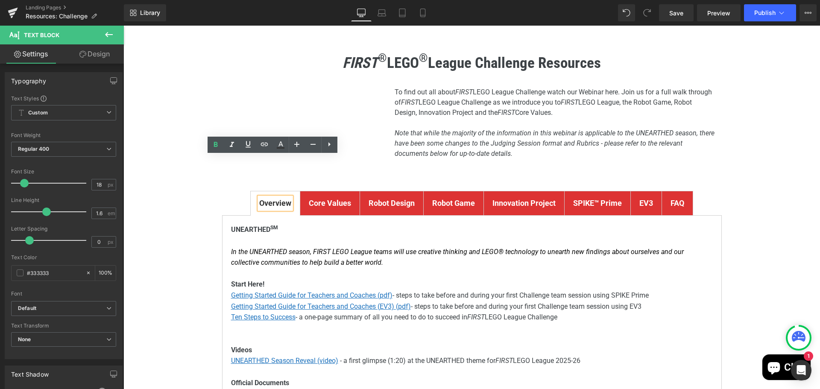
scroll to position [171, 0]
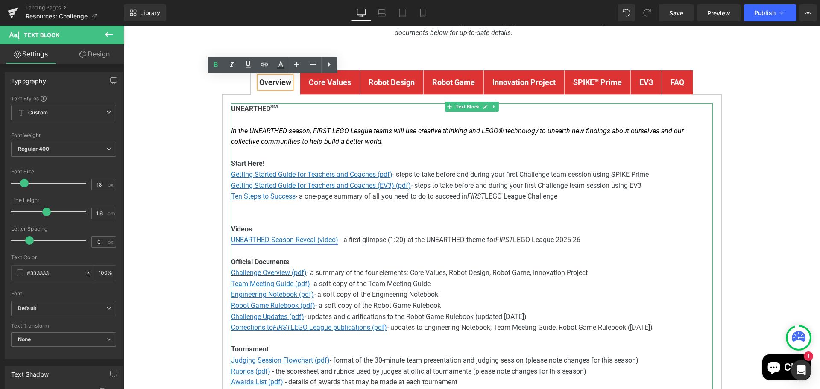
drag, startPoint x: 284, startPoint y: 235, endPoint x: 283, endPoint y: 241, distance: 6.0
click at [284, 235] on p "UNEARTHED Season Reveal (video) - a first glimpse (1:20) at the UNEARTHED theme…" at bounding box center [472, 239] width 482 height 11
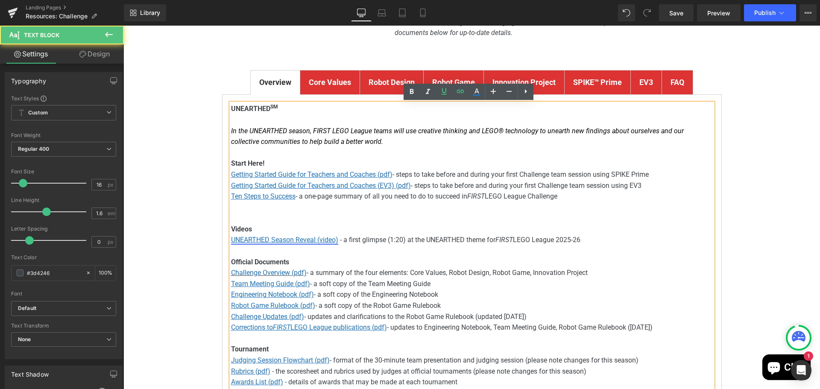
click at [282, 242] on u "UNEARTHED Season Reveal (video)" at bounding box center [284, 240] width 107 height 8
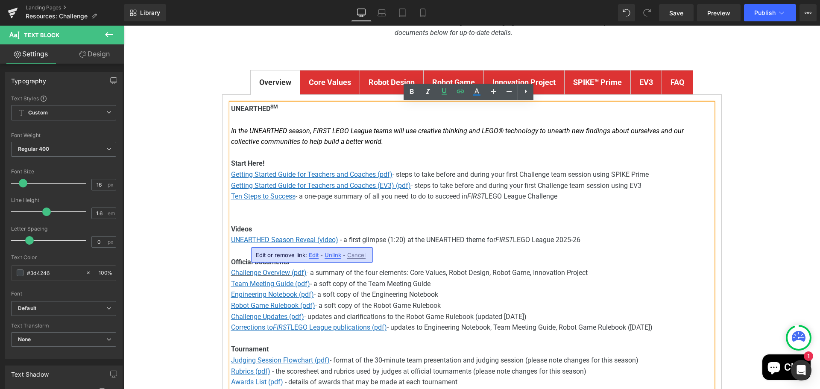
click at [313, 255] on span "Edit" at bounding box center [314, 255] width 10 height 7
click at [313, 255] on input "[URL][DOMAIN_NAME]" at bounding box center [305, 257] width 132 height 21
paste input "exWkcUBS0j8"
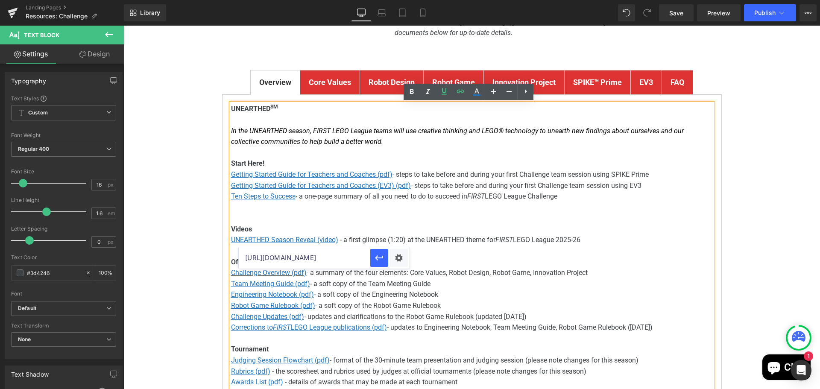
scroll to position [0, 41]
type input "[URL][DOMAIN_NAME]"
click at [379, 257] on icon "button" at bounding box center [379, 258] width 10 height 10
click at [123, 26] on div at bounding box center [123, 26] width 0 height 0
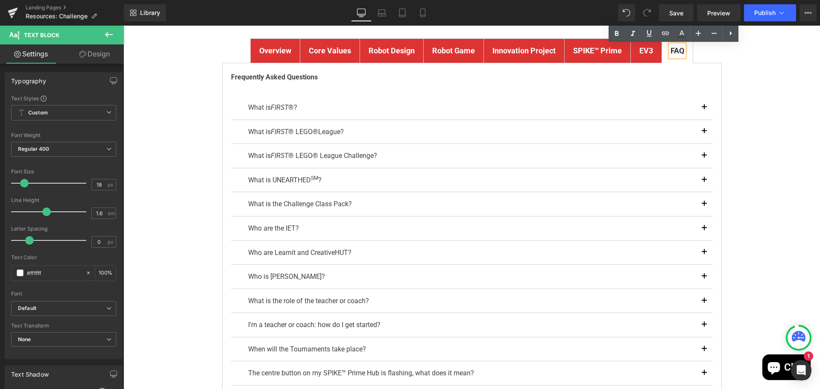
scroll to position [171, 0]
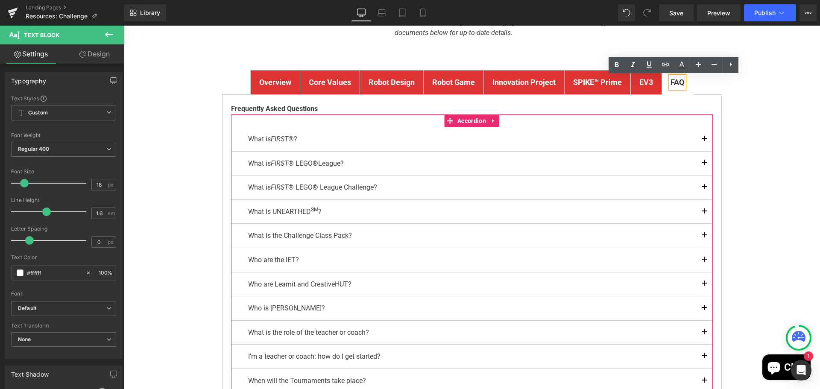
click at [701, 213] on button "button" at bounding box center [704, 212] width 17 height 24
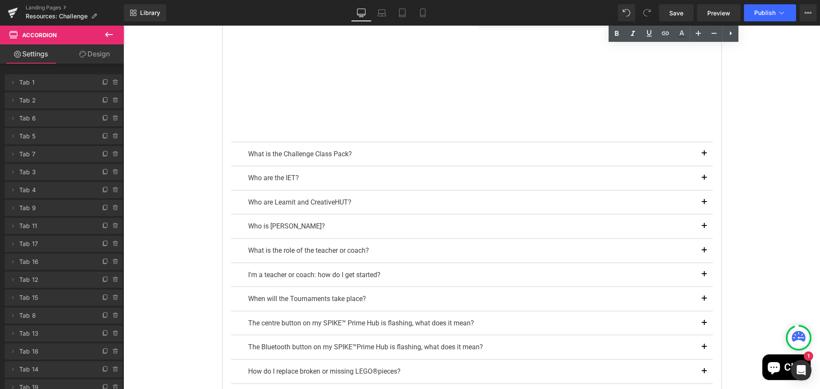
scroll to position [470, 0]
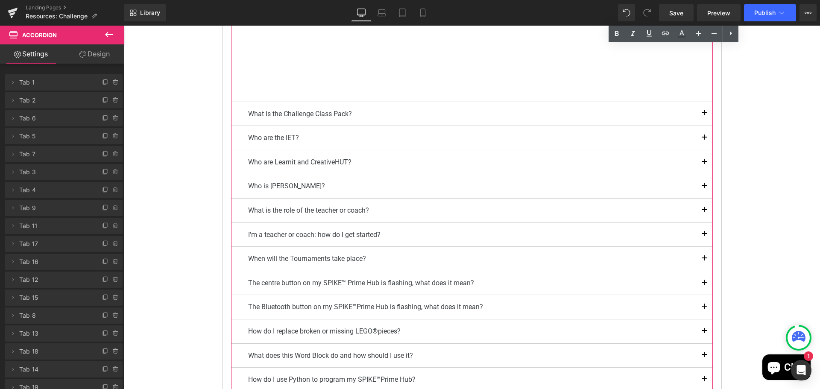
click at [701, 111] on button "button" at bounding box center [704, 114] width 17 height 24
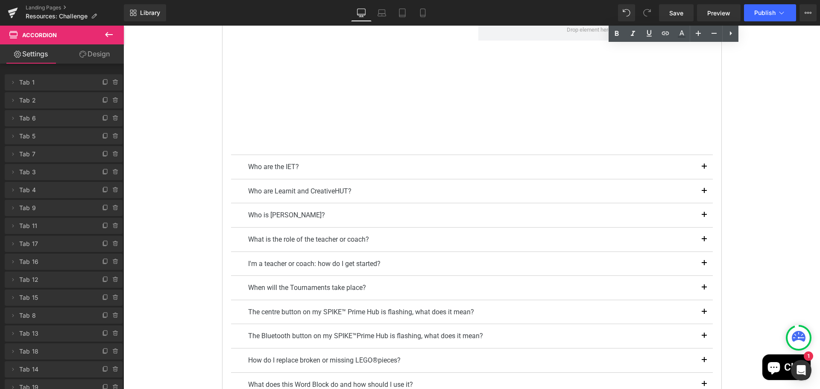
scroll to position [464, 0]
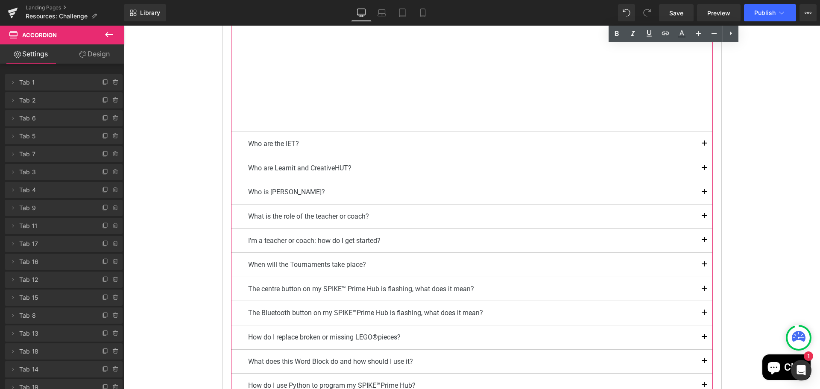
click at [704, 146] on span "button" at bounding box center [704, 146] width 0 height 0
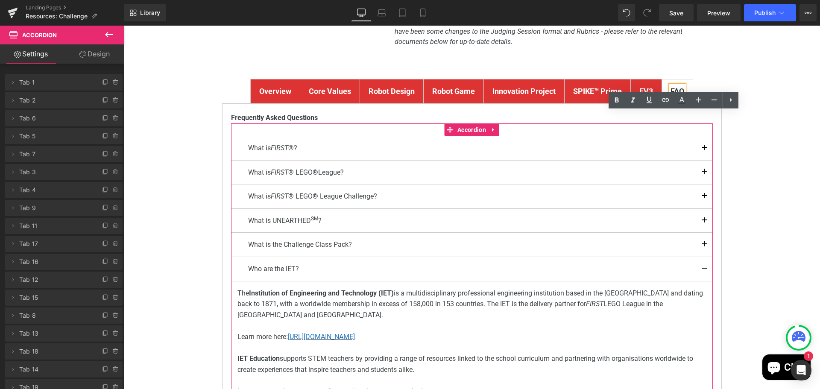
scroll to position [202, 0]
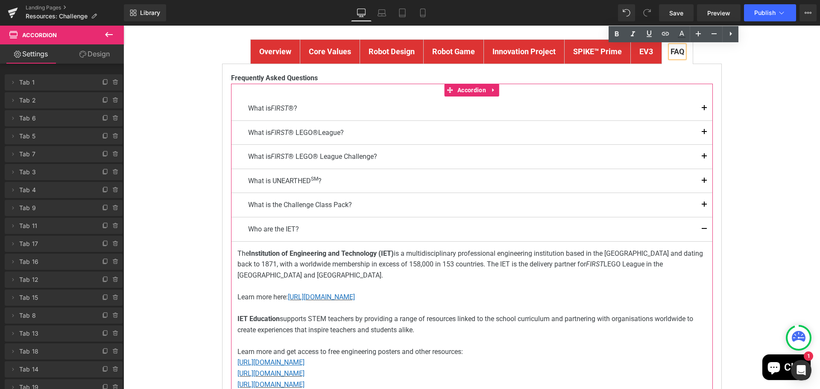
click at [264, 247] on article "The Institution of Engineering and Technology (IET) is a multidisciplinary prof…" at bounding box center [472, 325] width 482 height 166
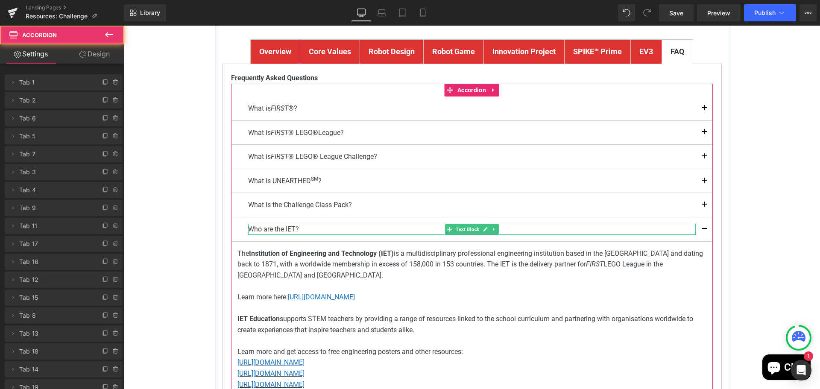
click at [269, 229] on p "Who are the IET?" at bounding box center [472, 229] width 448 height 11
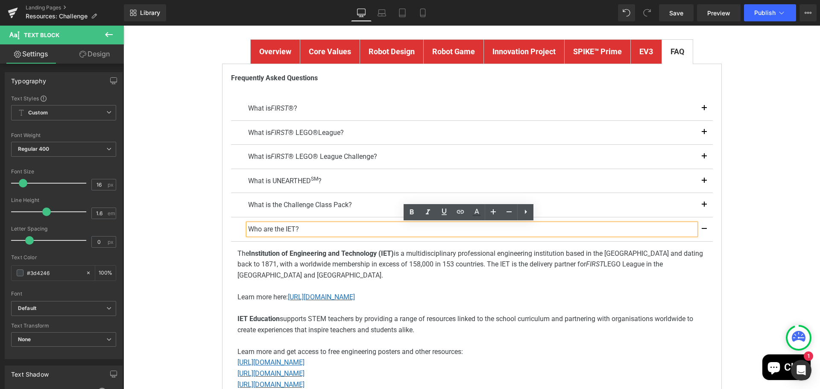
click at [232, 229] on div "Who are the IET? Text Block" at bounding box center [472, 229] width 482 height 24
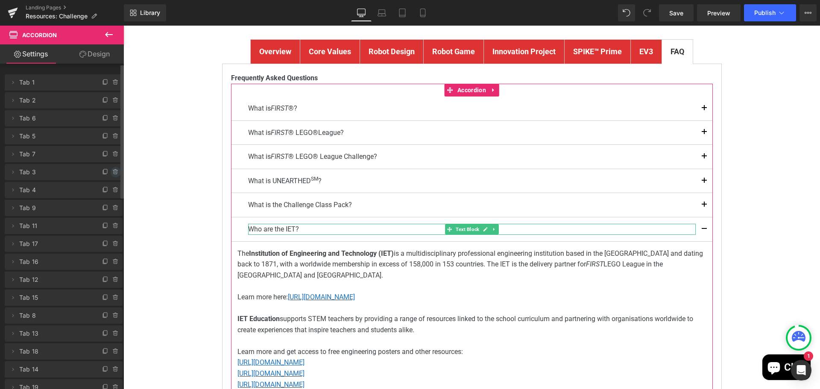
click at [112, 171] on icon at bounding box center [115, 172] width 7 height 7
click at [110, 171] on button "Delete" at bounding box center [106, 172] width 27 height 11
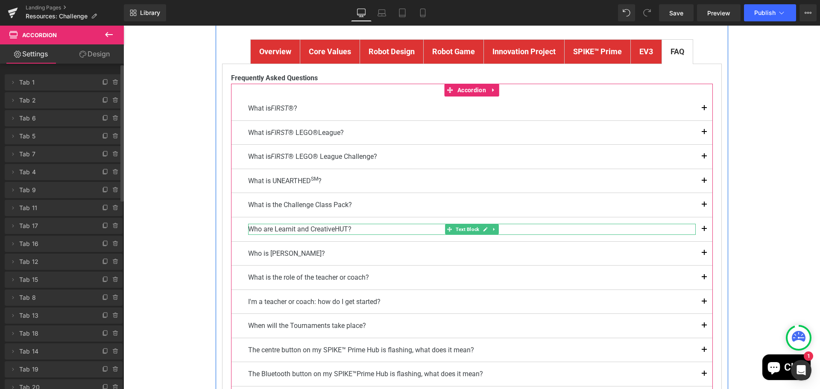
click at [406, 234] on div at bounding box center [472, 234] width 448 height 2
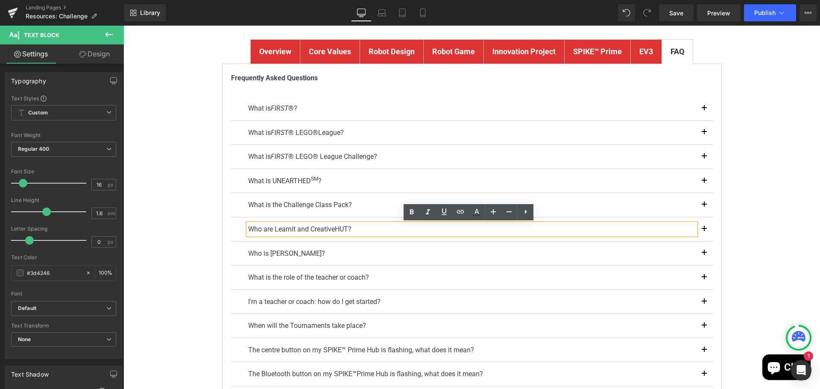
click at [699, 231] on button "button" at bounding box center [704, 229] width 17 height 24
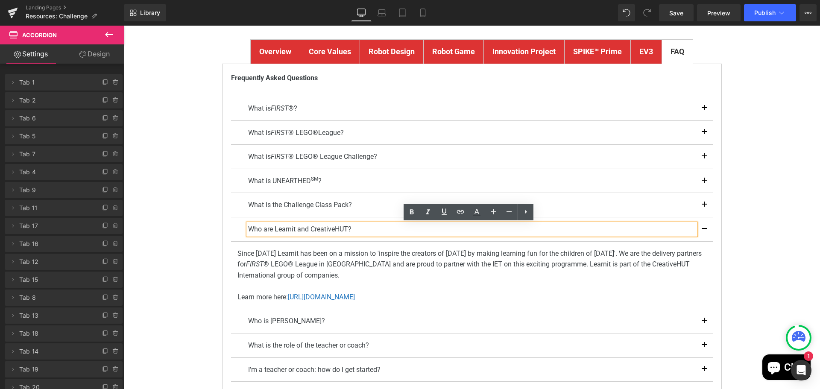
click at [291, 230] on p "Who are Learnit and CreativeHUT?" at bounding box center [472, 229] width 448 height 11
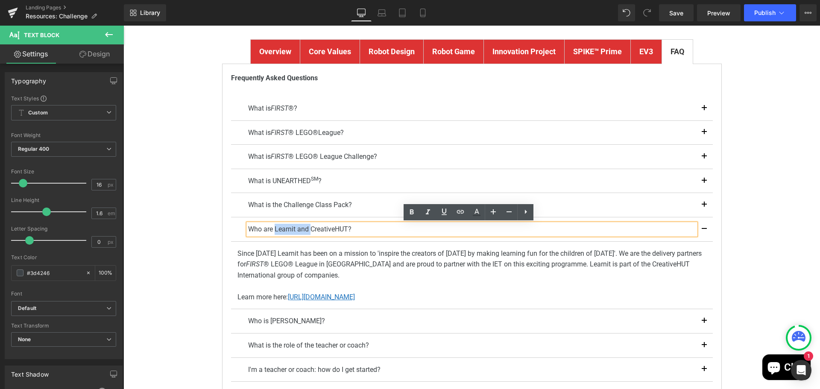
drag, startPoint x: 271, startPoint y: 229, endPoint x: 307, endPoint y: 228, distance: 35.5
click at [307, 228] on p "Who are Learnit and CreativeHUT?" at bounding box center [472, 229] width 448 height 11
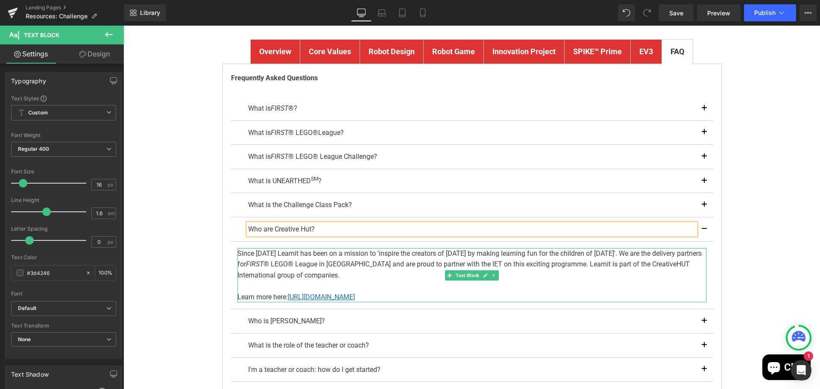
click at [269, 253] on p "Since [DATE] Learnit has been on a mission to 'inspire the creators of [DATE] b…" at bounding box center [471, 264] width 469 height 33
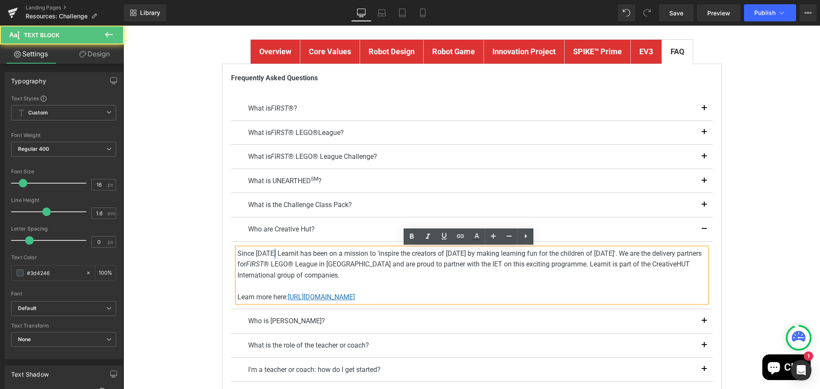
click at [272, 254] on p "Since [DATE] Learnit has been on a mission to 'inspire the creators of [DATE] b…" at bounding box center [471, 264] width 469 height 33
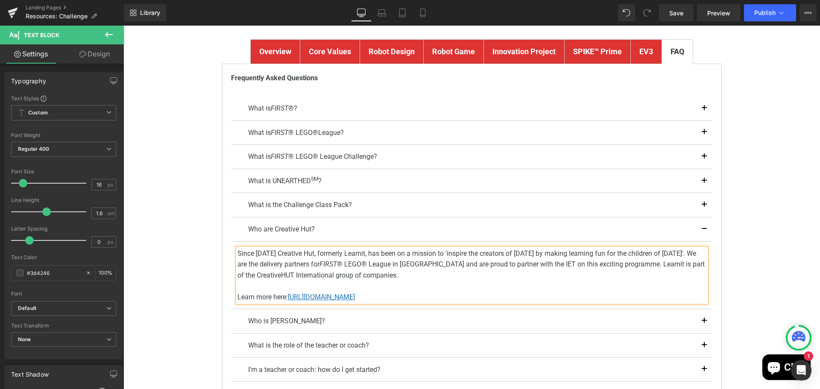
click at [400, 276] on p "Since [DATE] Creative Hut, formerly Learnit, has been on a mission to 'inspire …" at bounding box center [471, 264] width 469 height 33
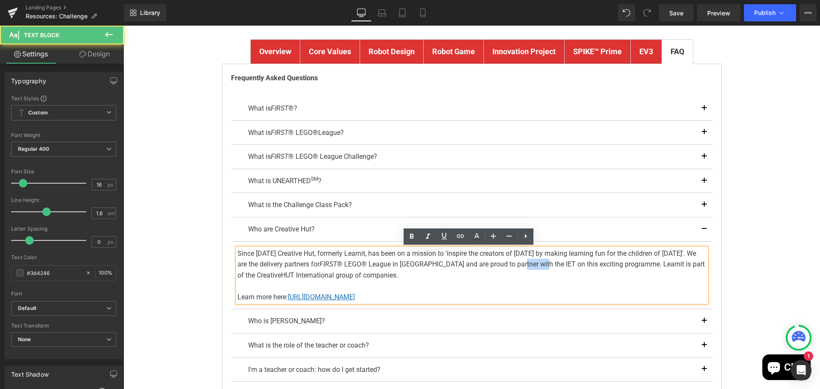
drag, startPoint x: 512, startPoint y: 264, endPoint x: 534, endPoint y: 260, distance: 22.5
click at [534, 260] on p "Since [DATE] Creative Hut, formerly Learnit, has been on a mission to 'inspire …" at bounding box center [471, 264] width 469 height 33
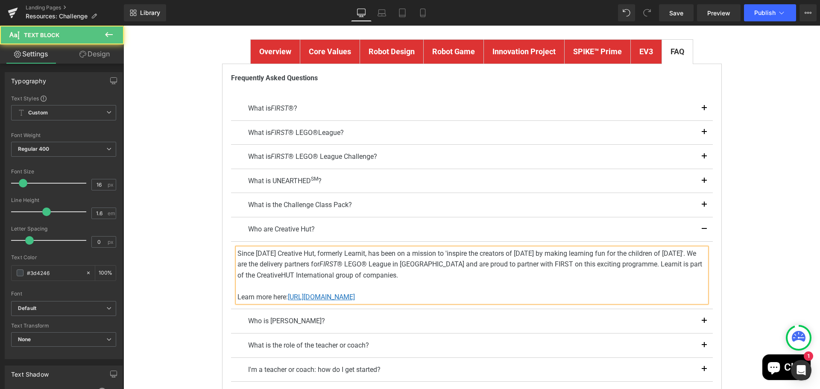
click at [528, 264] on p "Since [DATE] Creative Hut, formerly Learnit, has been on a mission to 'inspire …" at bounding box center [471, 264] width 469 height 33
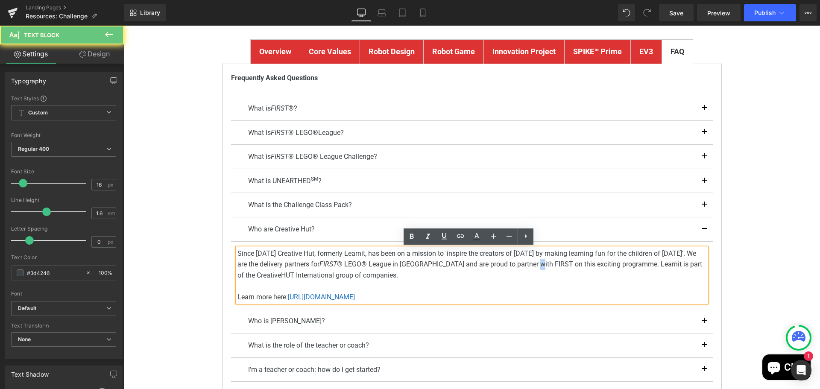
click at [528, 264] on p "Since [DATE] Creative Hut, formerly Learnit, has been on a mission to 'inspire …" at bounding box center [471, 264] width 469 height 33
click at [523, 264] on p "Since [DATE] Creative Hut, formerly Learnit, has been on a mission to 'inspire …" at bounding box center [471, 264] width 469 height 33
click at [591, 266] on p "Since [DATE] Creative Hut, formerly Learnit, has been on a mission to 'inspire …" at bounding box center [471, 264] width 469 height 33
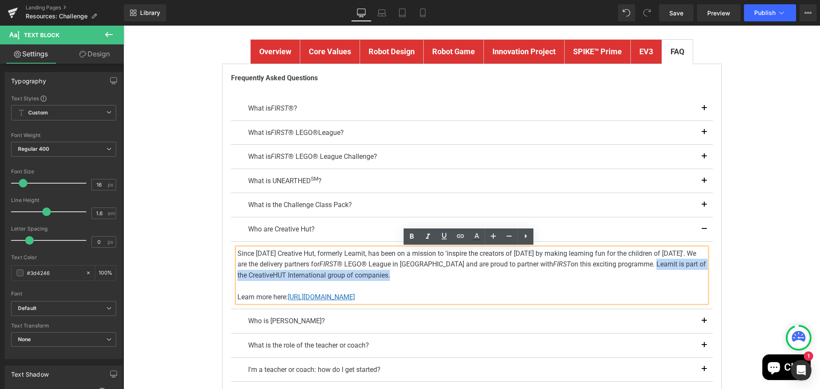
drag, startPoint x: 615, startPoint y: 263, endPoint x: 621, endPoint y: 272, distance: 10.8
click at [621, 272] on p "Since [DATE] Creative Hut, formerly Learnit, has been on a mission to 'inspire …" at bounding box center [471, 264] width 469 height 33
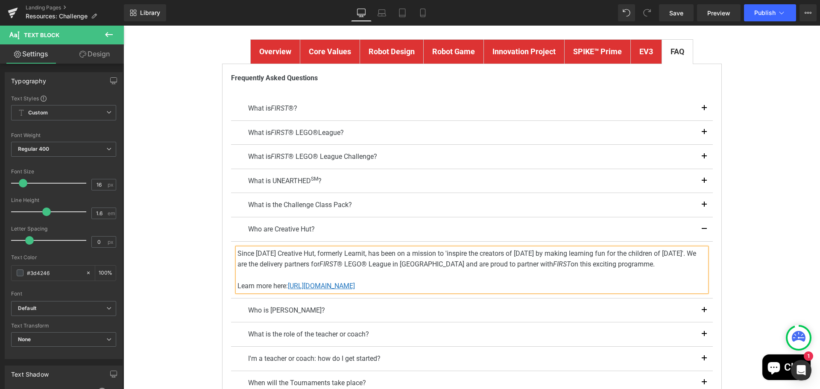
click at [768, 256] on div "FIRST ® LEGO ® League Challenge Resources Heading Youtube To find out all about…" at bounding box center [471, 326] width 696 height 877
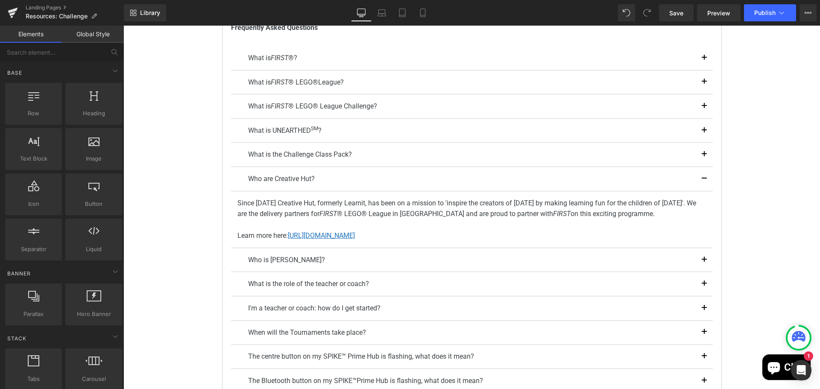
scroll to position [287, 0]
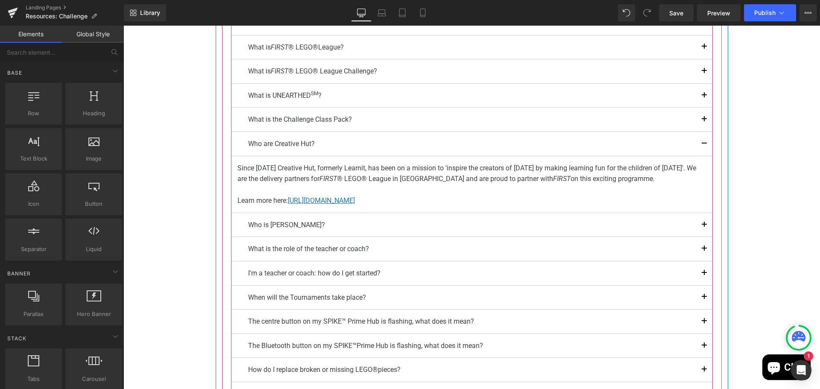
click at [700, 143] on button "button" at bounding box center [704, 144] width 17 height 24
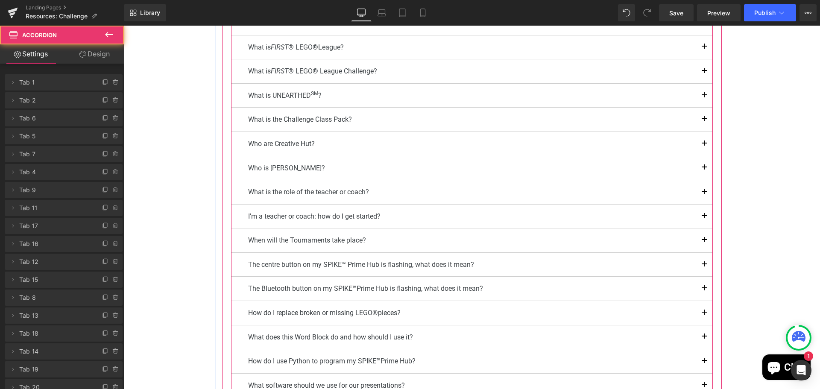
click at [704, 170] on span "button" at bounding box center [704, 170] width 0 height 0
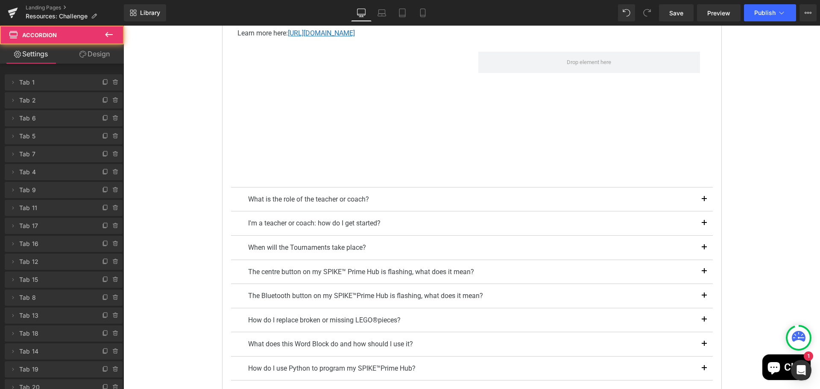
click at [699, 199] on button "button" at bounding box center [704, 199] width 17 height 24
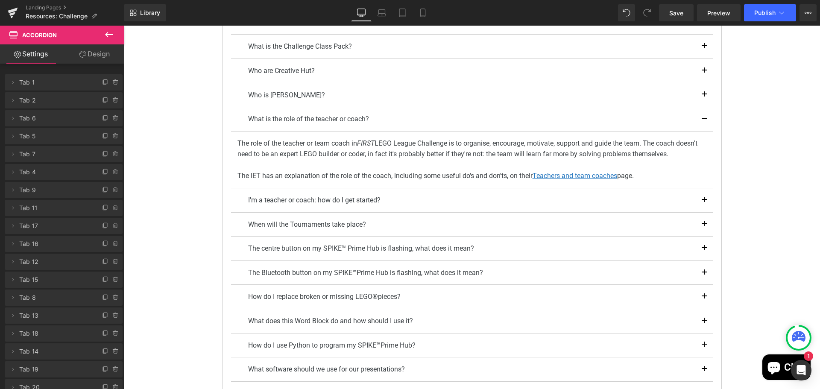
scroll to position [365, 0]
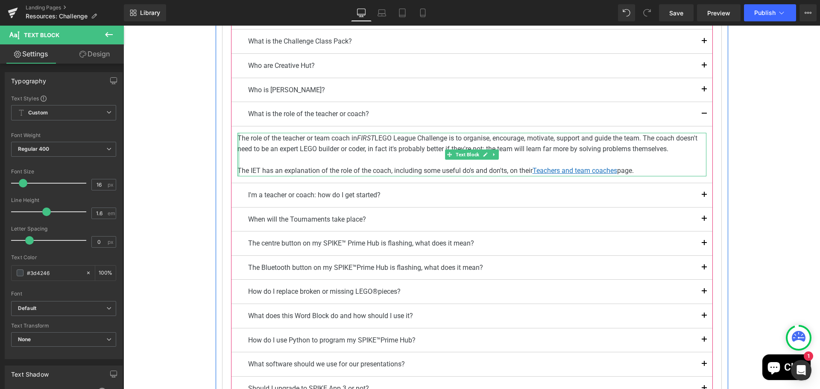
drag, startPoint x: 647, startPoint y: 171, endPoint x: 344, endPoint y: 164, distance: 302.8
click at [237, 174] on p "The IET has an explanation of the role of the coach, including some useful do's…" at bounding box center [471, 170] width 469 height 11
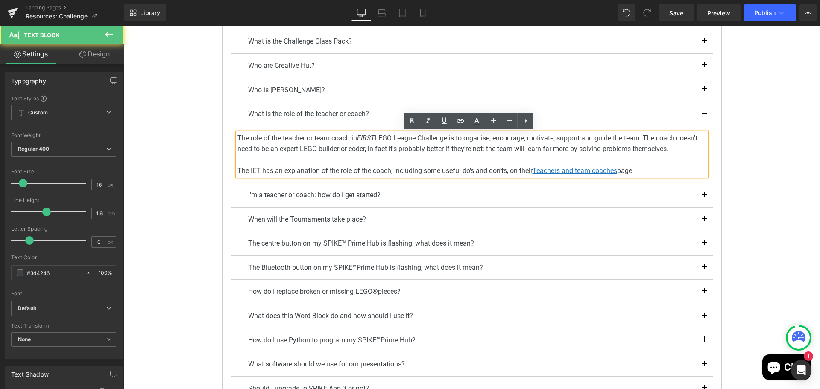
click at [568, 140] on p "The role of the teacher or team coach in FIRST LEGO League Challenge is to orga…" at bounding box center [471, 144] width 469 height 22
click at [573, 169] on u "Teachers and team coaches" at bounding box center [575, 171] width 85 height 8
click at [571, 171] on u "Teachers and team coaches" at bounding box center [575, 171] width 85 height 8
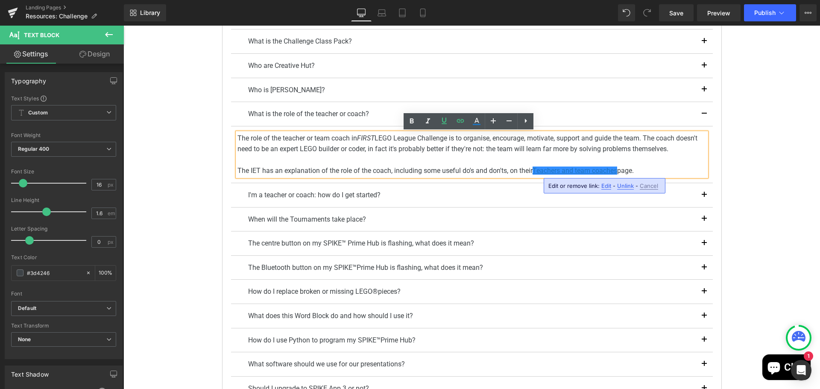
click at [741, 188] on div "FIRST ® LEGO ® League Challenge Resources Heading Youtube To find out all about…" at bounding box center [471, 162] width 696 height 877
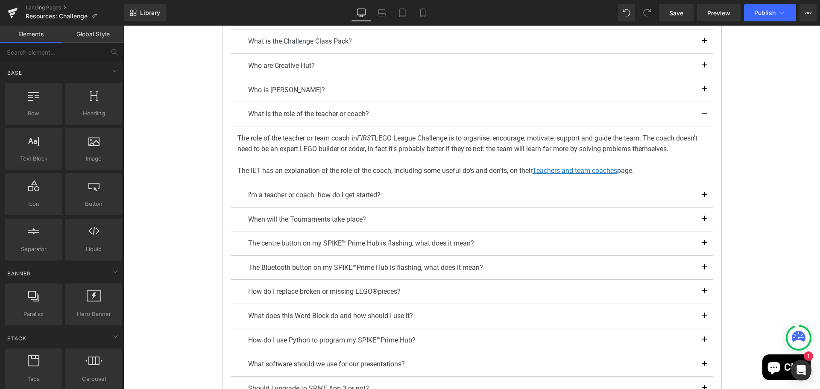
click at [700, 193] on button "button" at bounding box center [704, 195] width 17 height 24
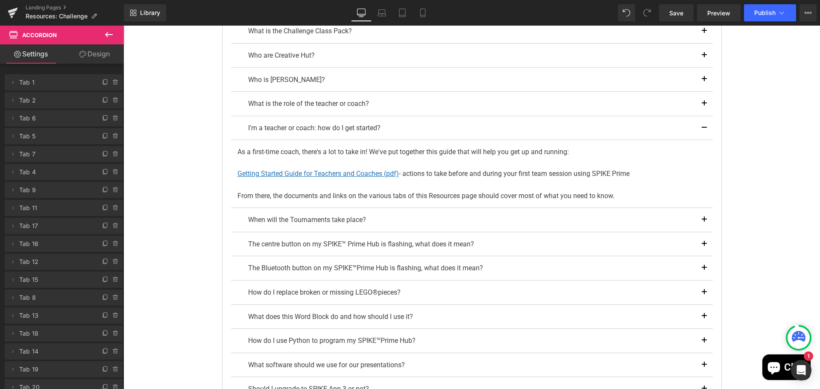
scroll to position [394, 0]
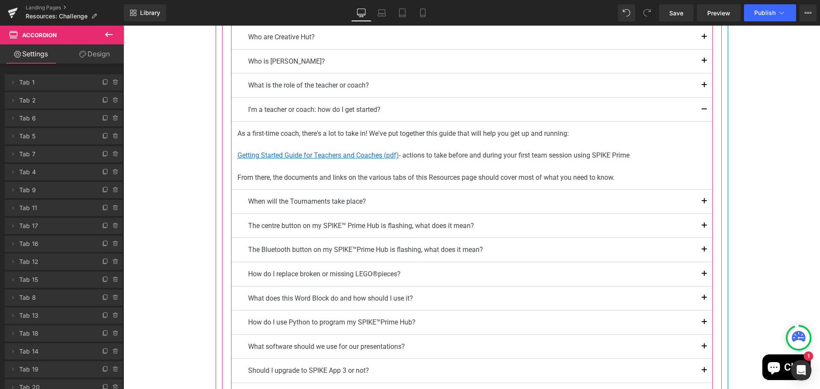
click at [698, 199] on button "button" at bounding box center [704, 202] width 17 height 24
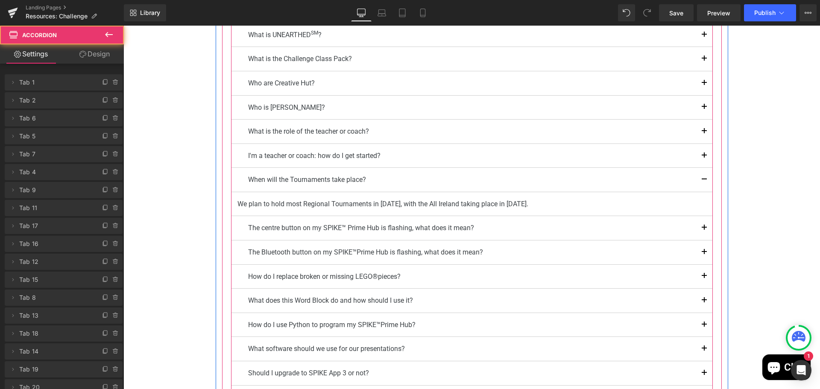
scroll to position [326, 0]
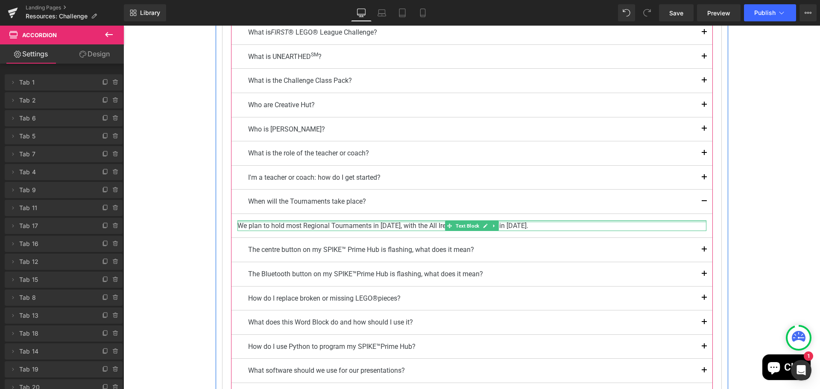
click at [523, 222] on div at bounding box center [471, 221] width 469 height 2
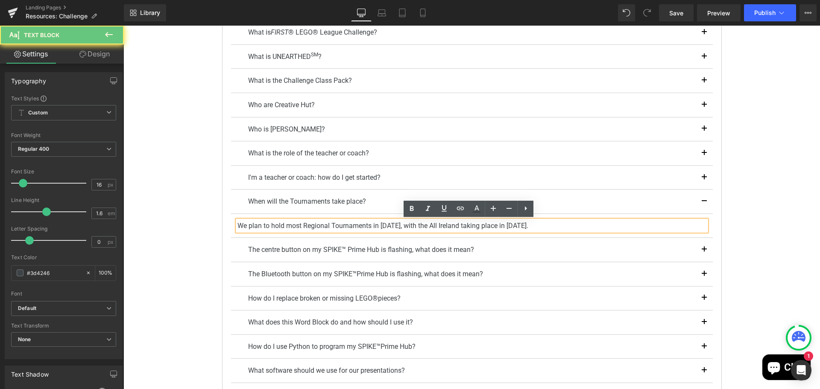
click at [380, 227] on p "We plan to hold most Regional Tournaments in [DATE], with the All Ireland takin…" at bounding box center [471, 225] width 469 height 11
click at [417, 225] on p "We plan to hold most Regional Tournaments in [DATE], with the All Ireland takin…" at bounding box center [471, 225] width 469 height 11
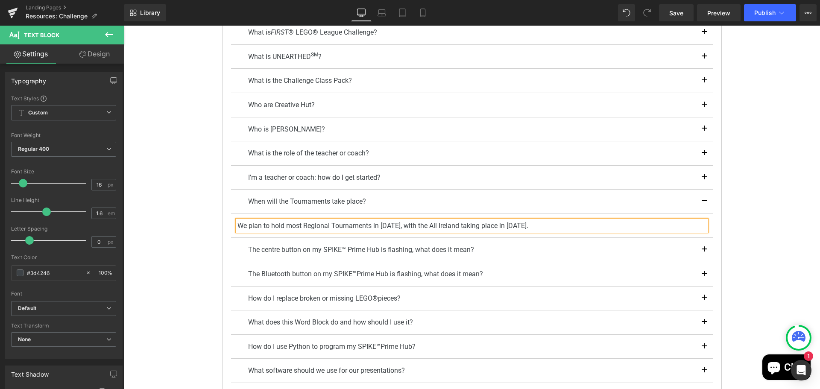
click at [559, 224] on p "We plan to hold most Regional Tournaments in [DATE], with the All Ireland takin…" at bounding box center [471, 225] width 469 height 11
click at [753, 227] on div "FIRST ® LEGO ® League Challenge Resources Heading Youtube To find out all about…" at bounding box center [471, 185] width 696 height 844
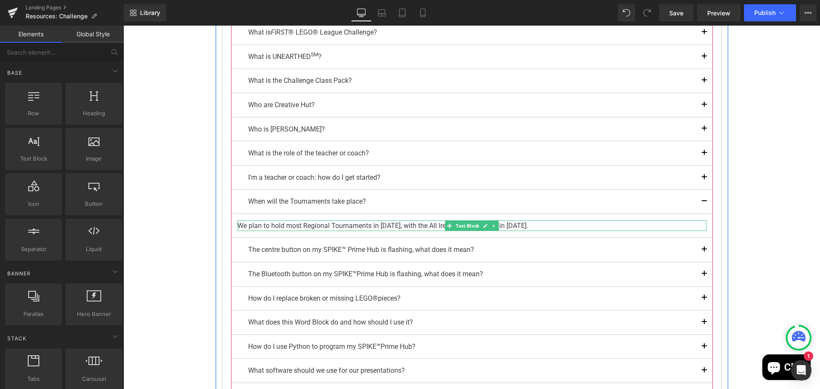
click at [377, 224] on p "We plan to hold most Regional Tournaments in [DATE], with the All Ireland takin…" at bounding box center [471, 225] width 469 height 11
click at [381, 225] on p "We plan to hold most Regional Tournaments in [DATE], with the All Ireland takin…" at bounding box center [471, 225] width 469 height 11
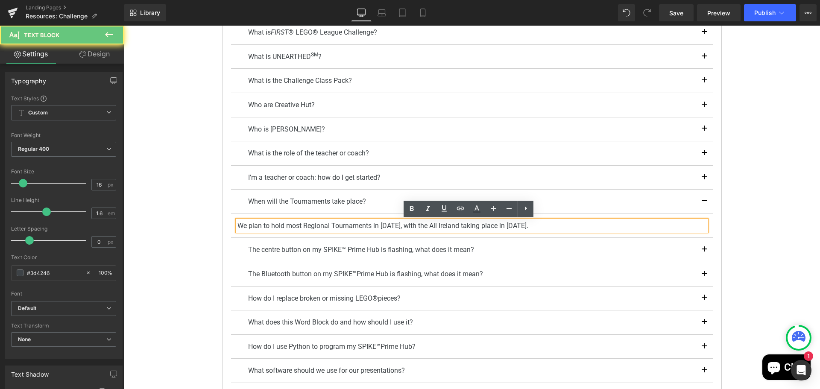
click at [374, 224] on p "We plan to hold most Regional Tournaments in [DATE], with the All Ireland takin…" at bounding box center [471, 225] width 469 height 11
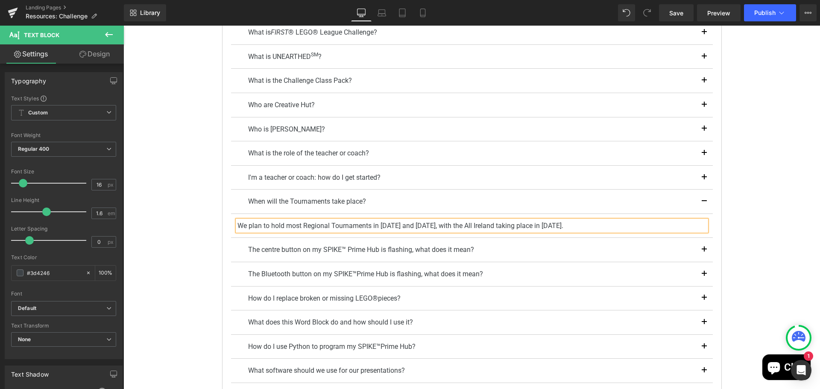
click at [750, 226] on div "FIRST ® LEGO ® League Challenge Resources Heading Youtube To find out all about…" at bounding box center [471, 185] width 696 height 844
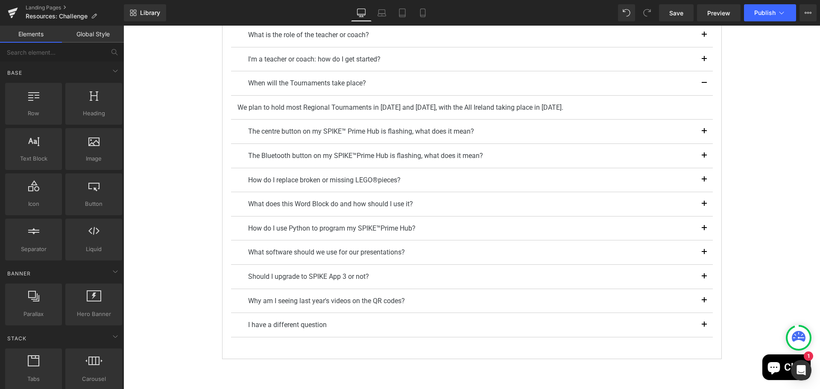
scroll to position [454, 0]
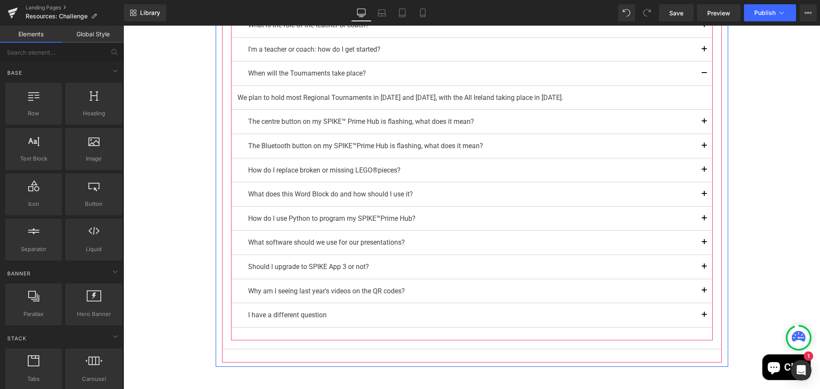
click at [704, 269] on span "button" at bounding box center [704, 269] width 0 height 0
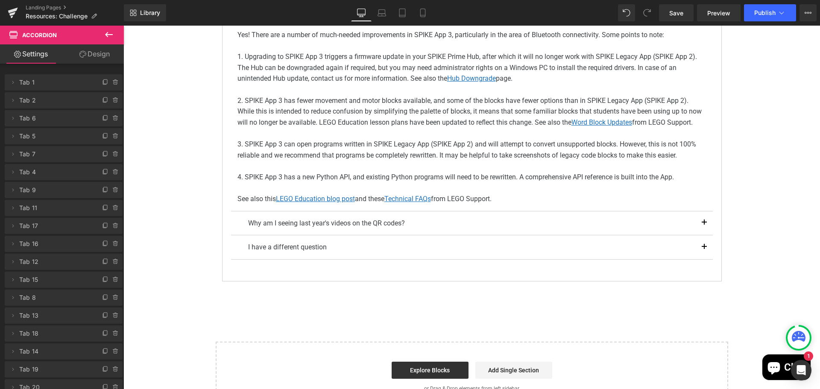
scroll to position [729, 0]
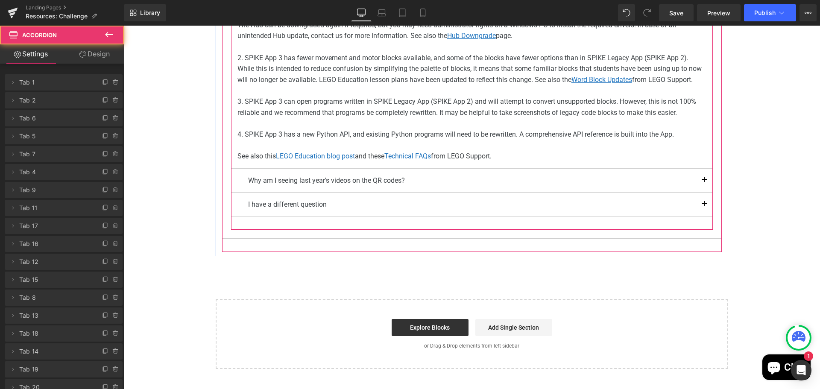
click at [701, 204] on button "button" at bounding box center [704, 205] width 17 height 24
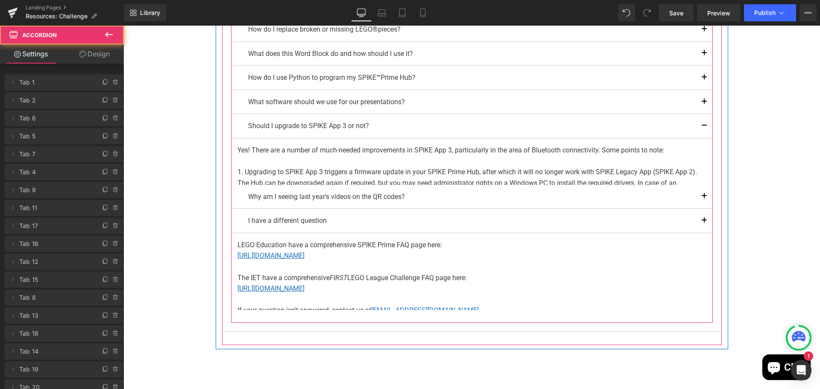
scroll to position [540, 0]
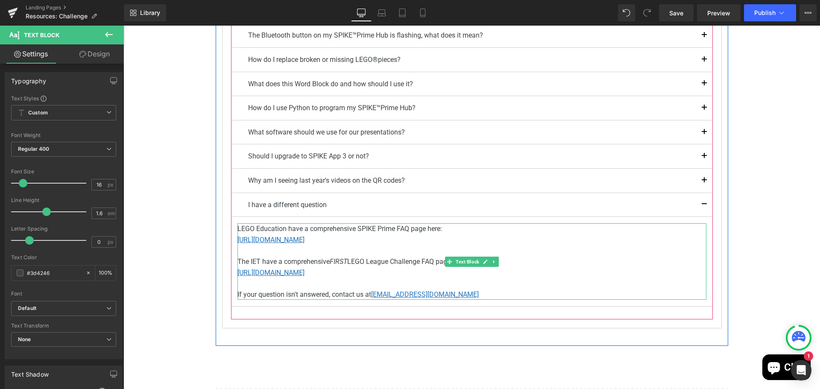
drag, startPoint x: 501, startPoint y: 273, endPoint x: 237, endPoint y: 259, distance: 264.3
click at [237, 259] on div "LEGO Education have a comprehensive SPIKE Prime FAQ page here: [URL][DOMAIN_NAM…" at bounding box center [471, 261] width 469 height 76
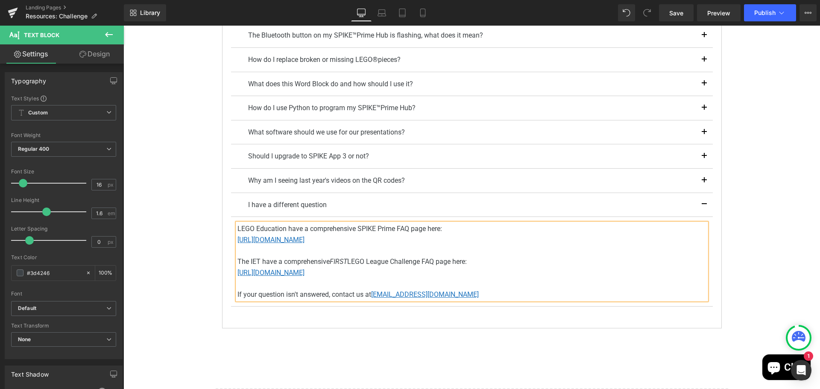
click at [319, 264] on span "The IET have a comprehensive" at bounding box center [283, 262] width 92 height 8
drag, startPoint x: 483, startPoint y: 272, endPoint x: 236, endPoint y: 260, distance: 247.1
click at [237, 260] on div "LEGO Education have a comprehensive SPIKE Prime FAQ page here: [URL][DOMAIN_NAM…" at bounding box center [471, 261] width 469 height 76
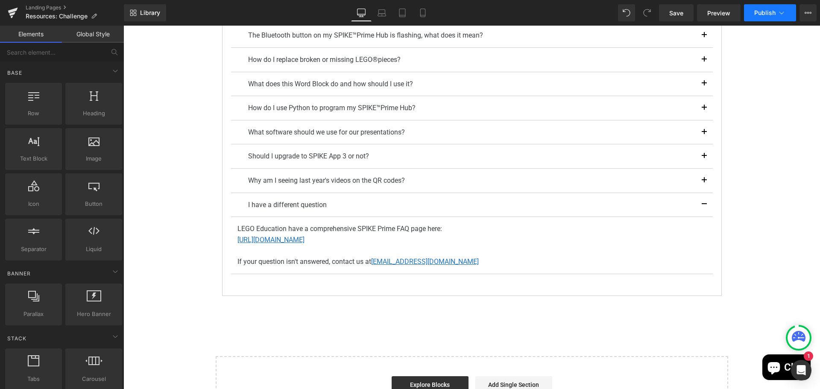
click at [760, 9] on span "Publish" at bounding box center [764, 12] width 21 height 7
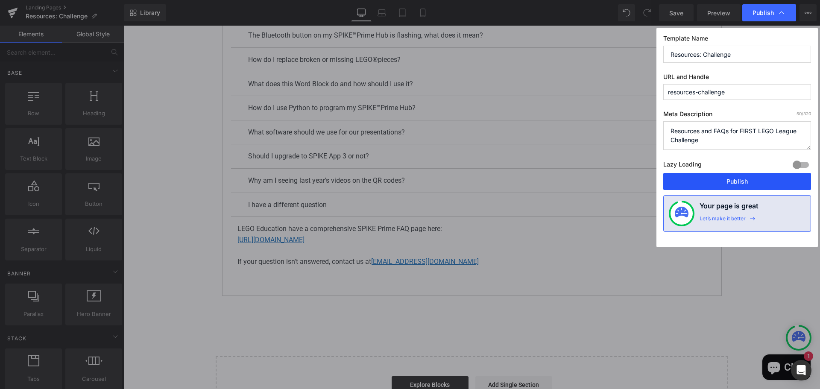
click at [735, 178] on button "Publish" at bounding box center [737, 181] width 148 height 17
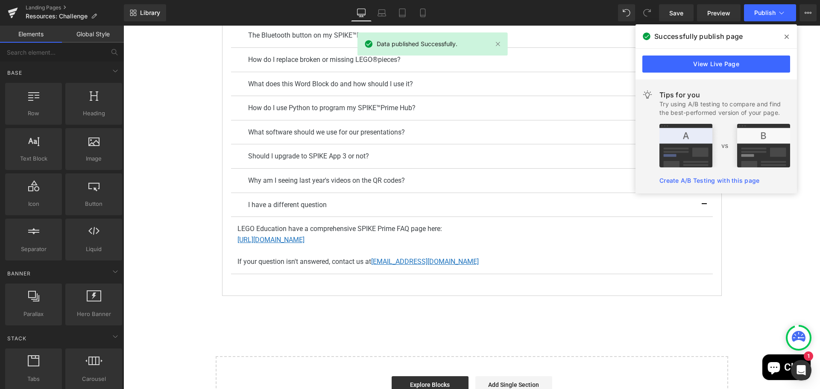
click at [787, 37] on icon at bounding box center [786, 37] width 4 height 4
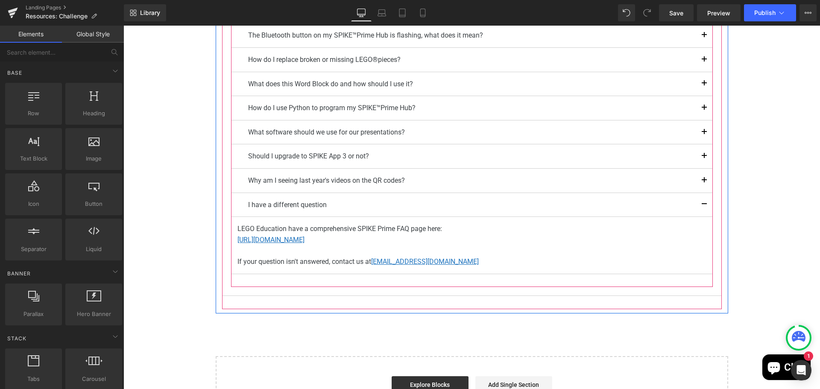
scroll to position [497, 0]
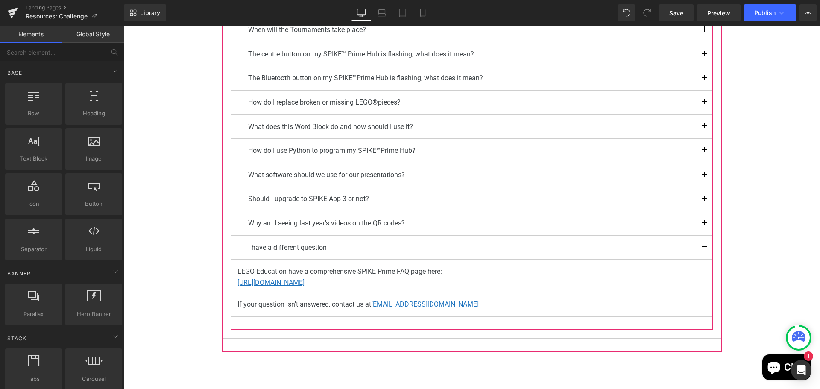
click at [698, 102] on button "button" at bounding box center [704, 103] width 17 height 24
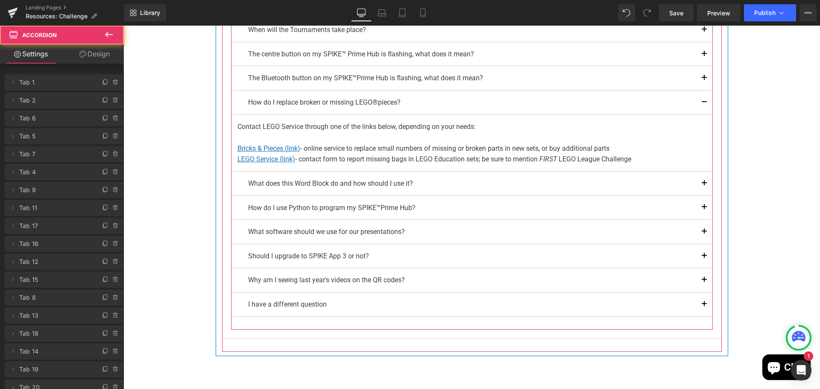
click at [704, 80] on span "button" at bounding box center [704, 80] width 0 height 0
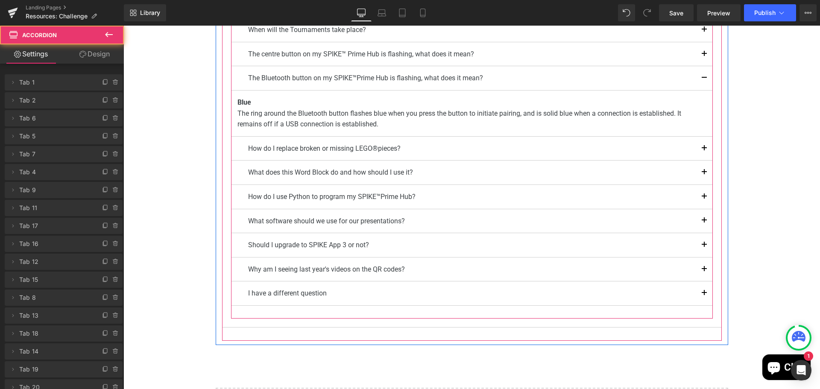
click at [704, 56] on span "button" at bounding box center [704, 56] width 0 height 0
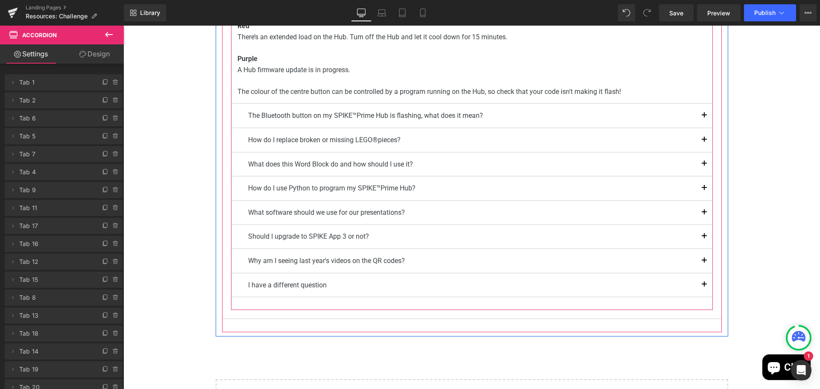
scroll to position [583, 0]
click at [702, 191] on button "button" at bounding box center [704, 188] width 17 height 24
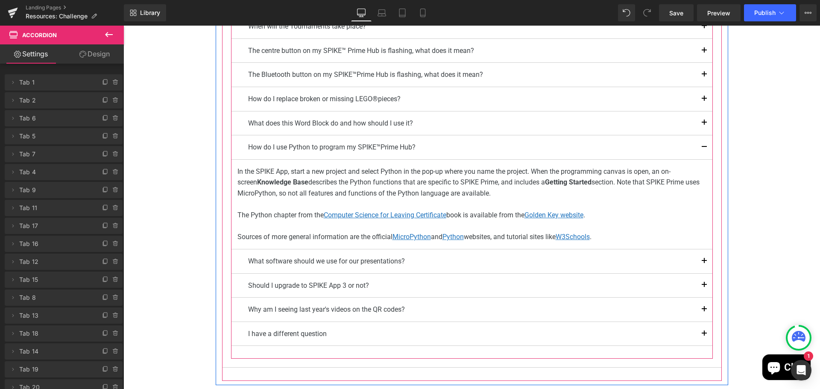
scroll to position [546, 0]
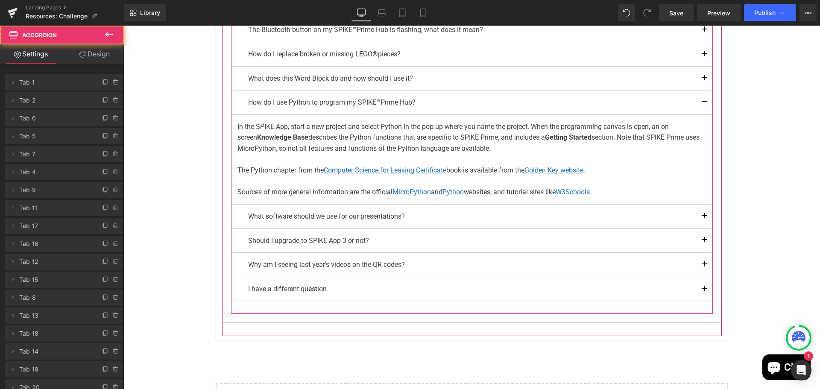
click at [704, 243] on span "button" at bounding box center [704, 243] width 0 height 0
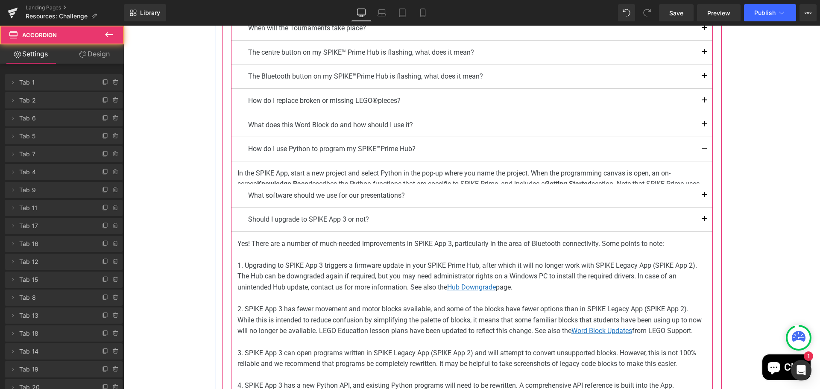
scroll to position [456, 0]
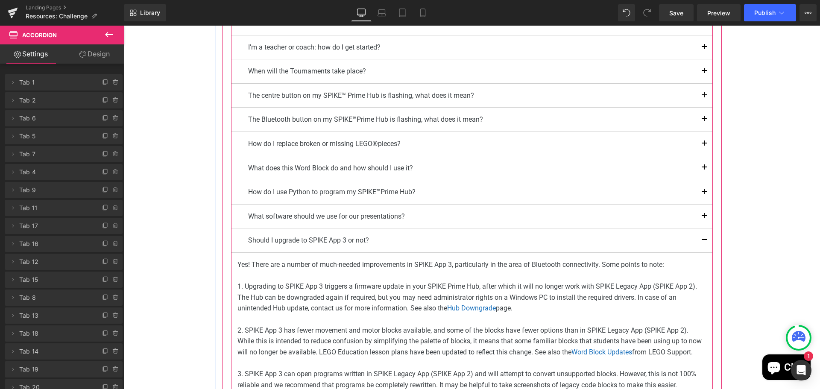
click at [697, 214] on button "button" at bounding box center [704, 217] width 17 height 24
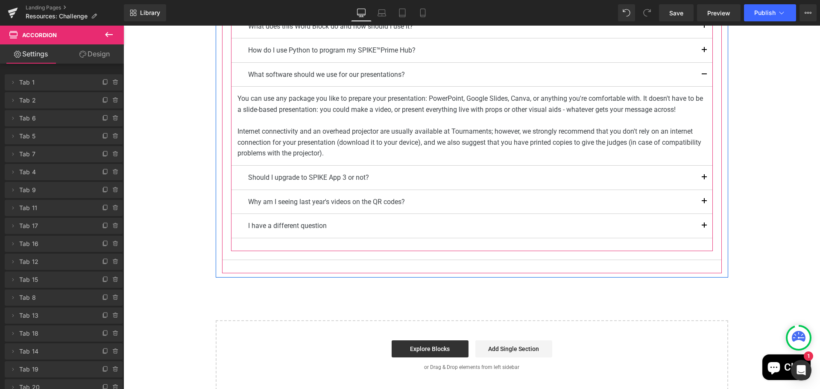
scroll to position [627, 0]
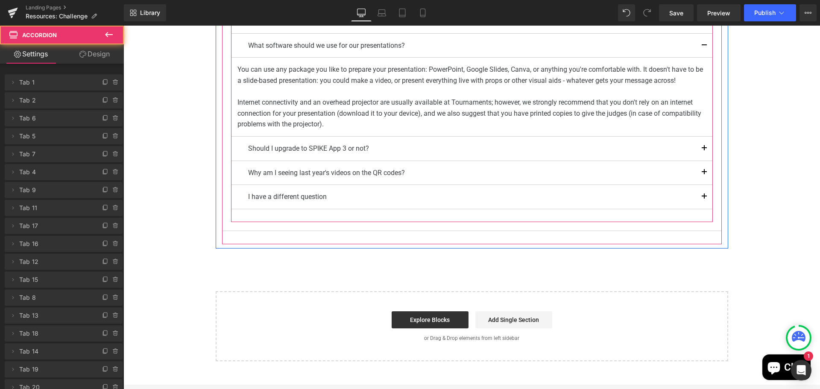
click at [704, 151] on span "button" at bounding box center [704, 151] width 0 height 0
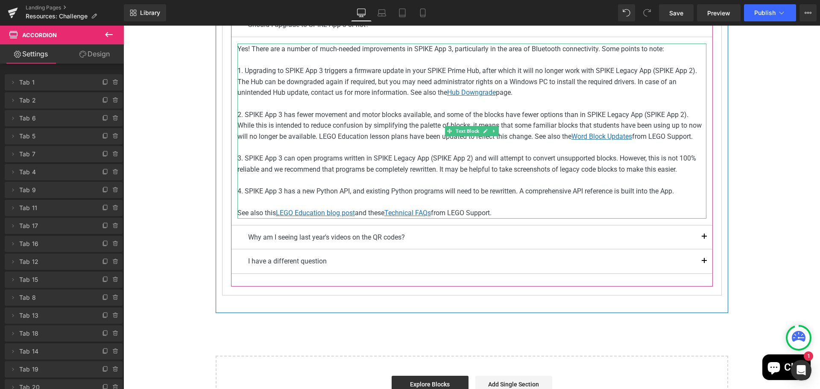
scroll to position [676, 0]
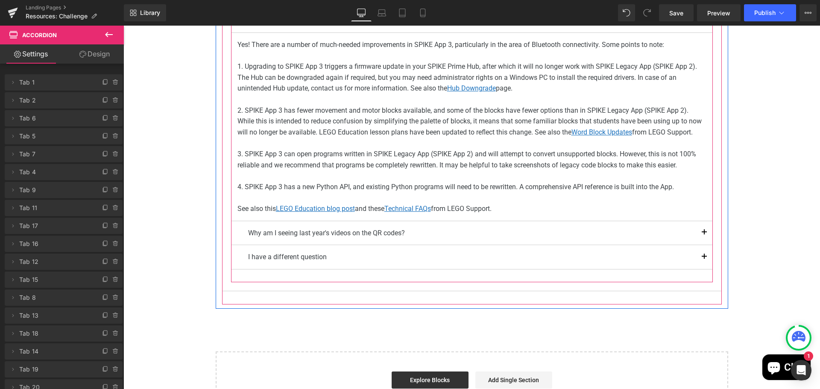
click at [699, 231] on button "button" at bounding box center [704, 233] width 17 height 24
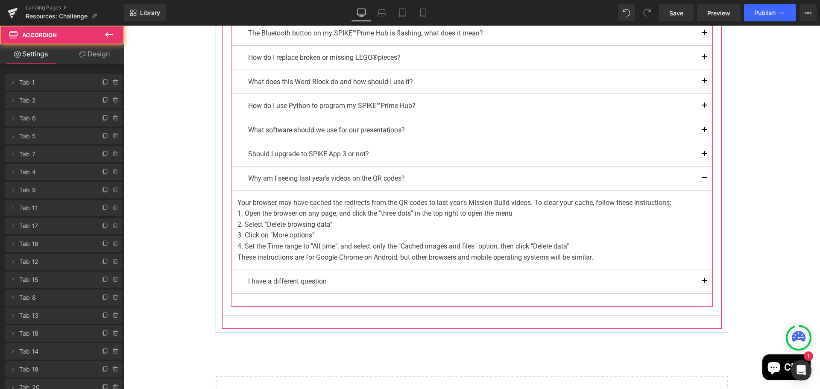
scroll to position [573, 0]
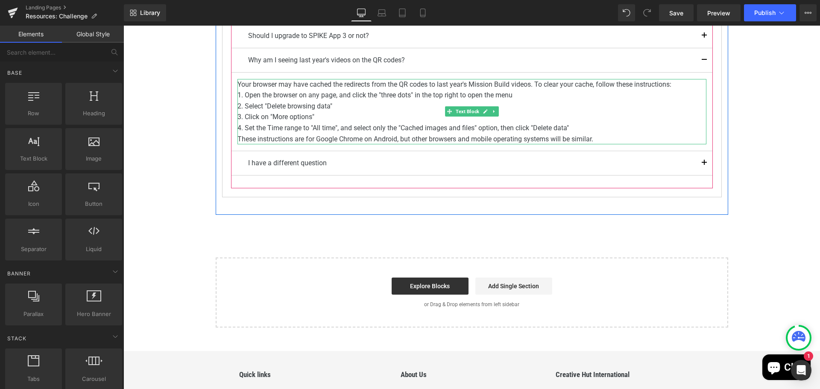
scroll to position [701, 0]
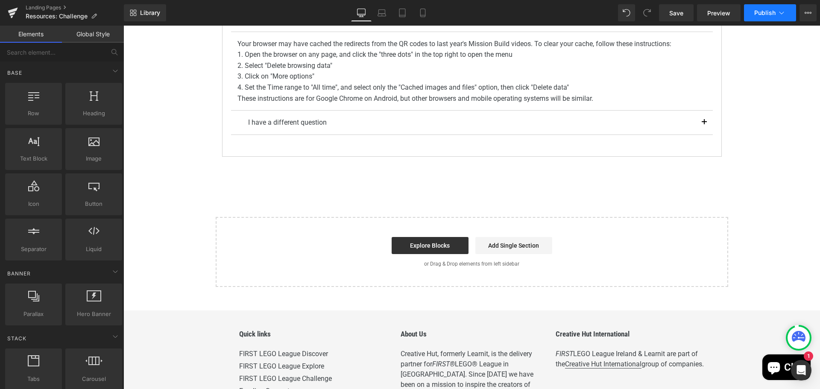
click at [763, 10] on span "Publish" at bounding box center [764, 12] width 21 height 7
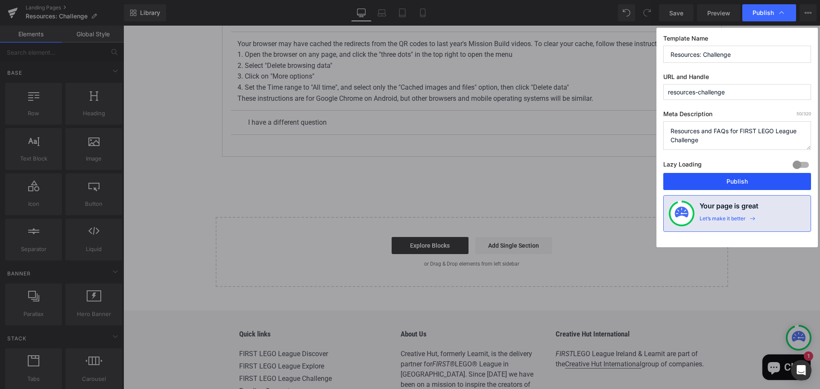
click at [737, 181] on button "Publish" at bounding box center [737, 181] width 148 height 17
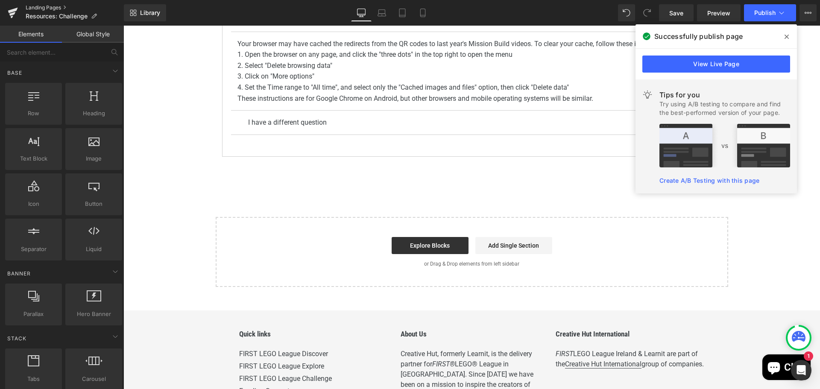
click at [40, 8] on link "Landing Pages" at bounding box center [75, 7] width 98 height 7
